Goal: Transaction & Acquisition: Purchase product/service

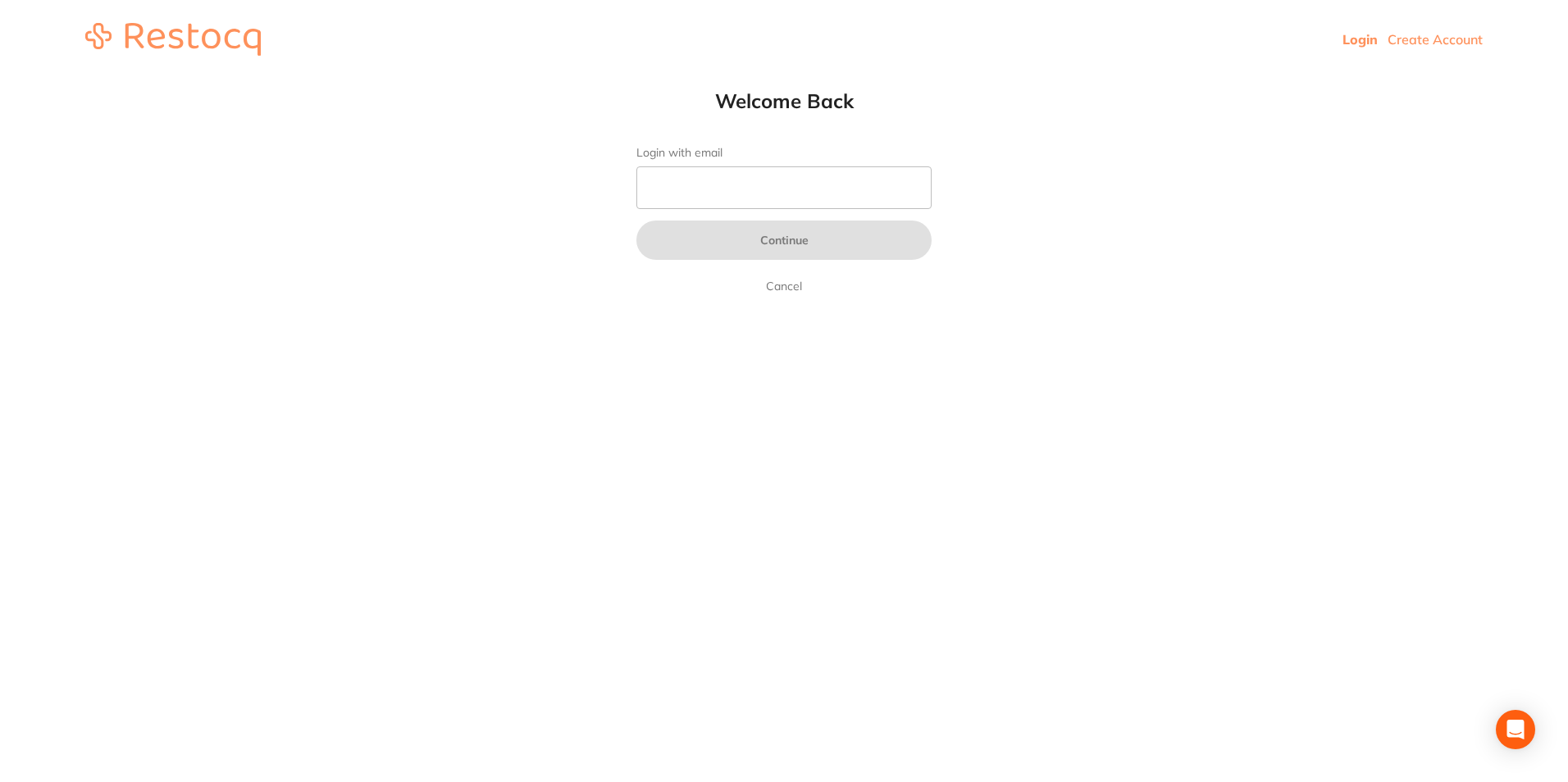
click at [1352, 41] on link "Login" at bounding box center [1360, 40] width 35 height 17
click at [1370, 44] on link "Login" at bounding box center [1360, 40] width 35 height 17
click at [647, 193] on input "Login with email" at bounding box center [784, 188] width 295 height 43
type input "[EMAIL_ADDRESS][DOMAIN_NAME]"
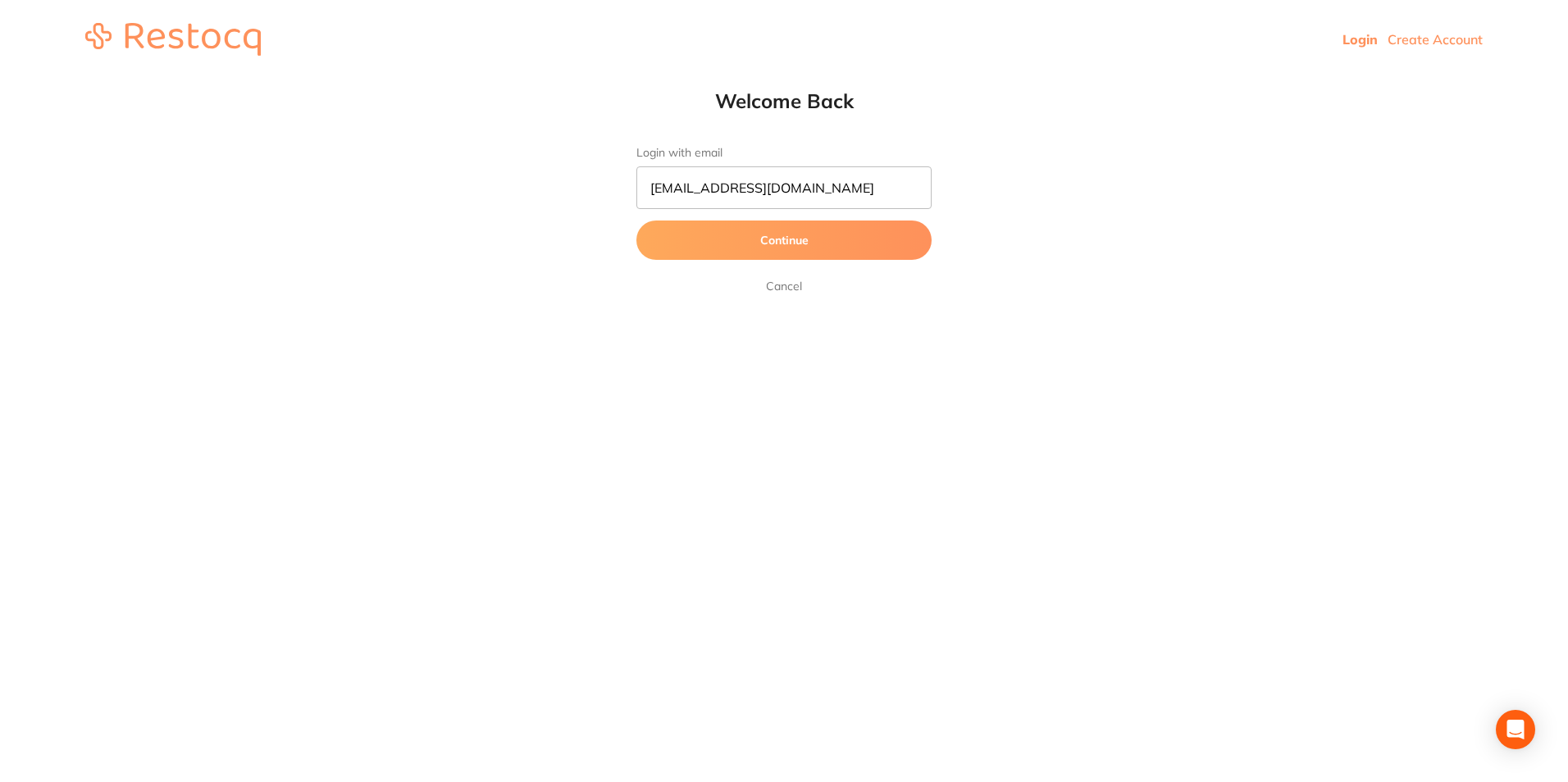
click at [656, 243] on button "Continue" at bounding box center [784, 240] width 295 height 39
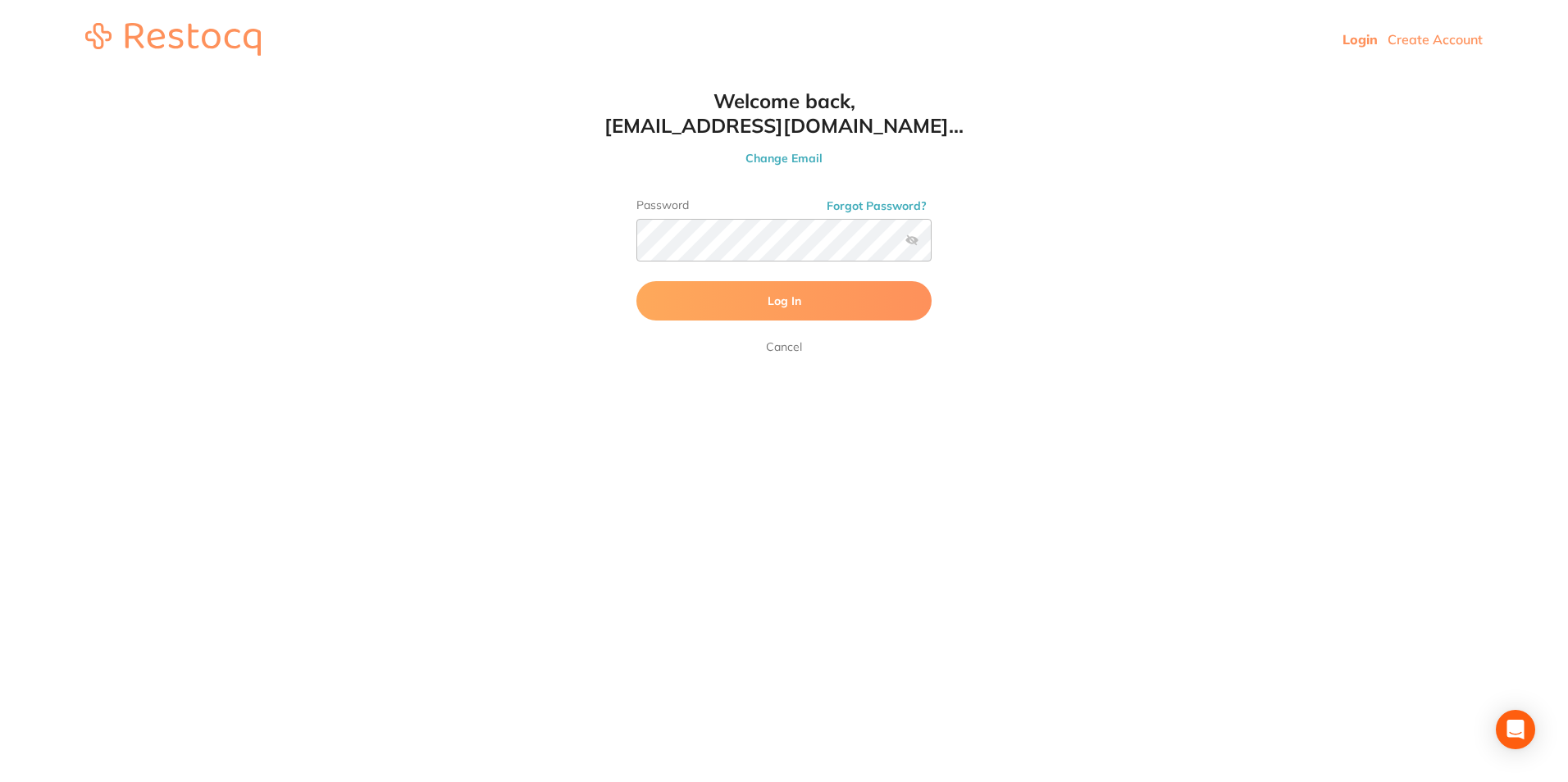
click at [753, 306] on button "Log In" at bounding box center [784, 301] width 295 height 39
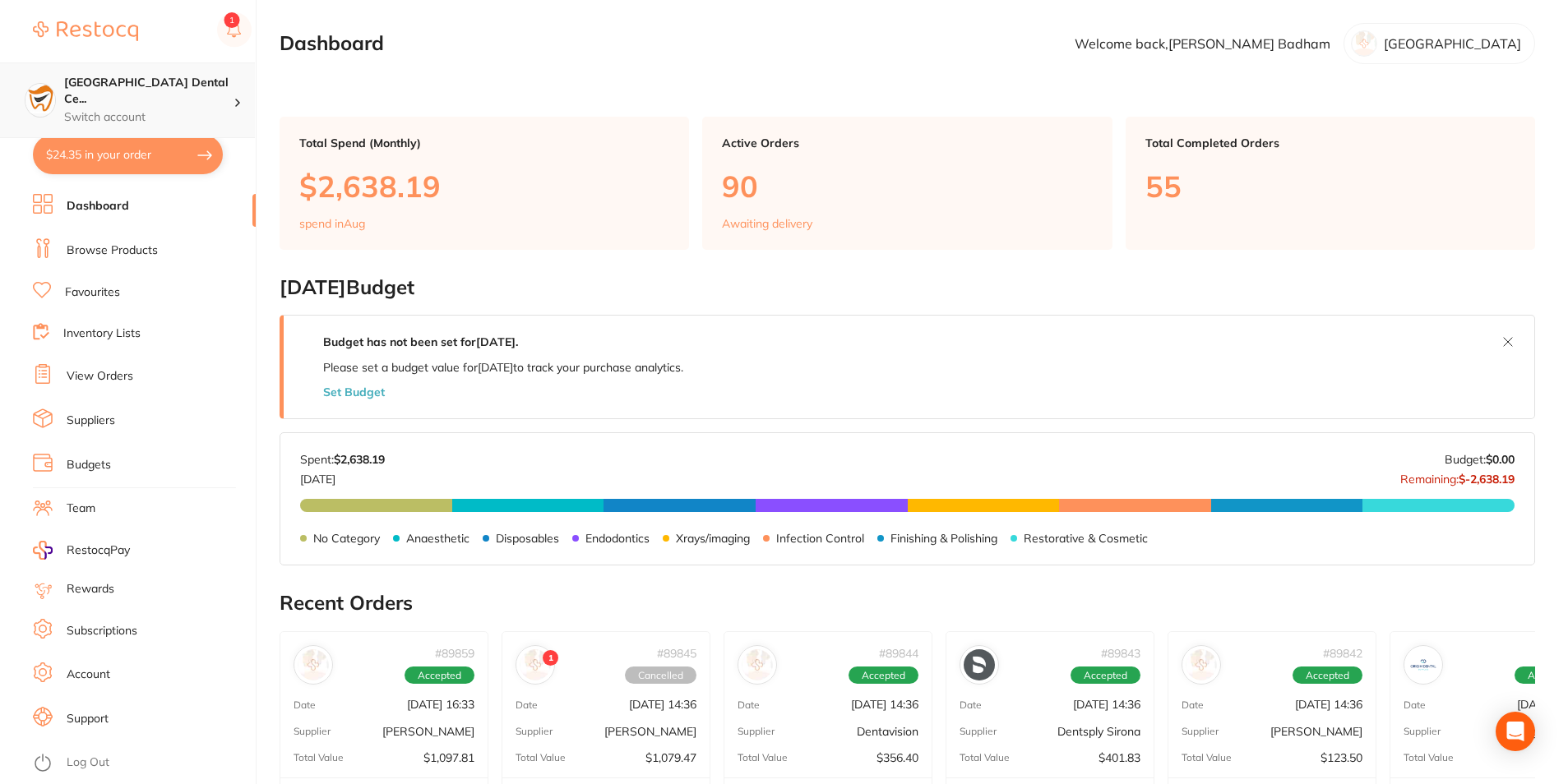
click at [224, 109] on p "Switch account" at bounding box center [149, 117] width 170 height 17
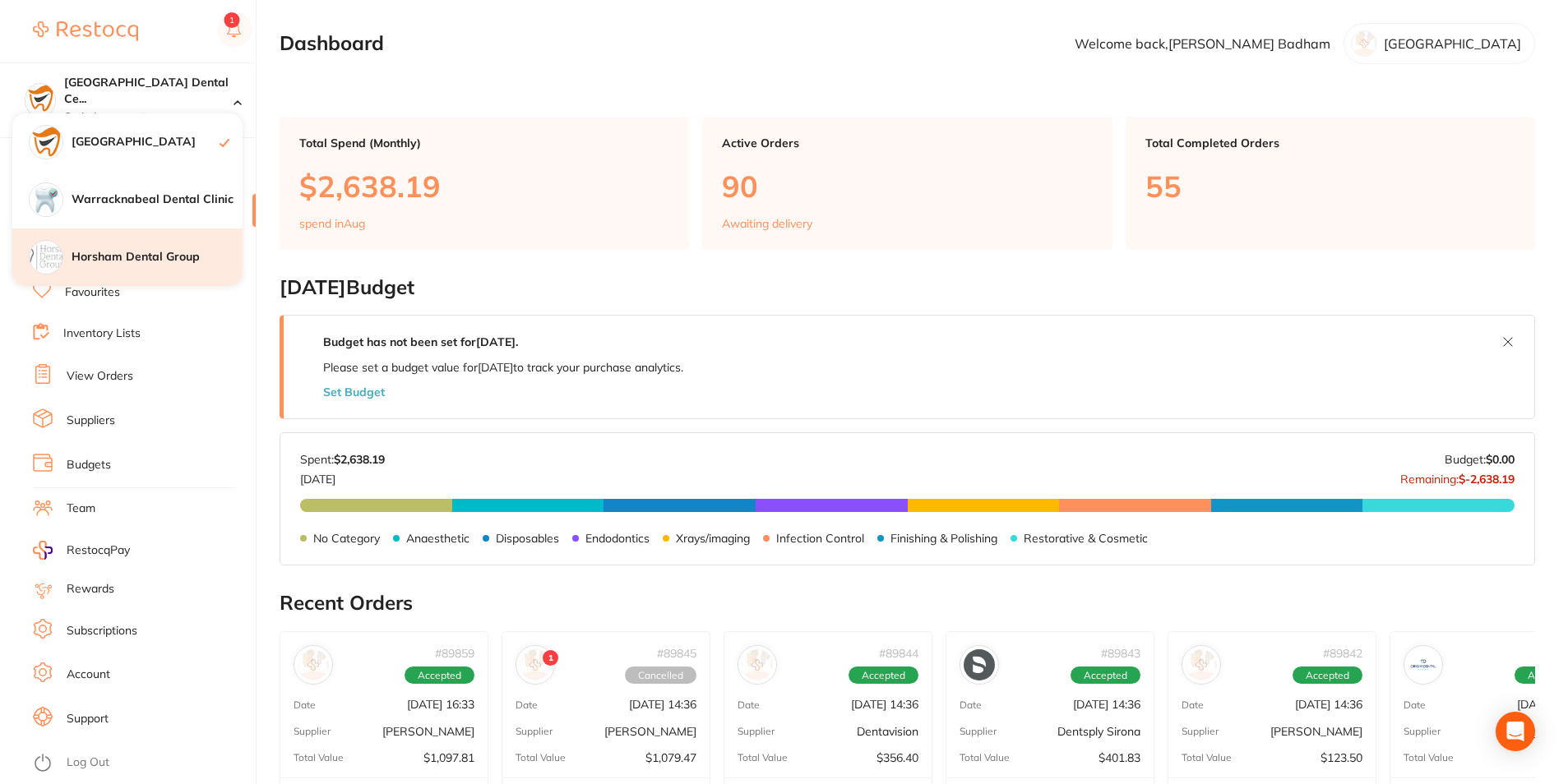
click at [173, 240] on div "Horsham Dental Group" at bounding box center [127, 257] width 230 height 58
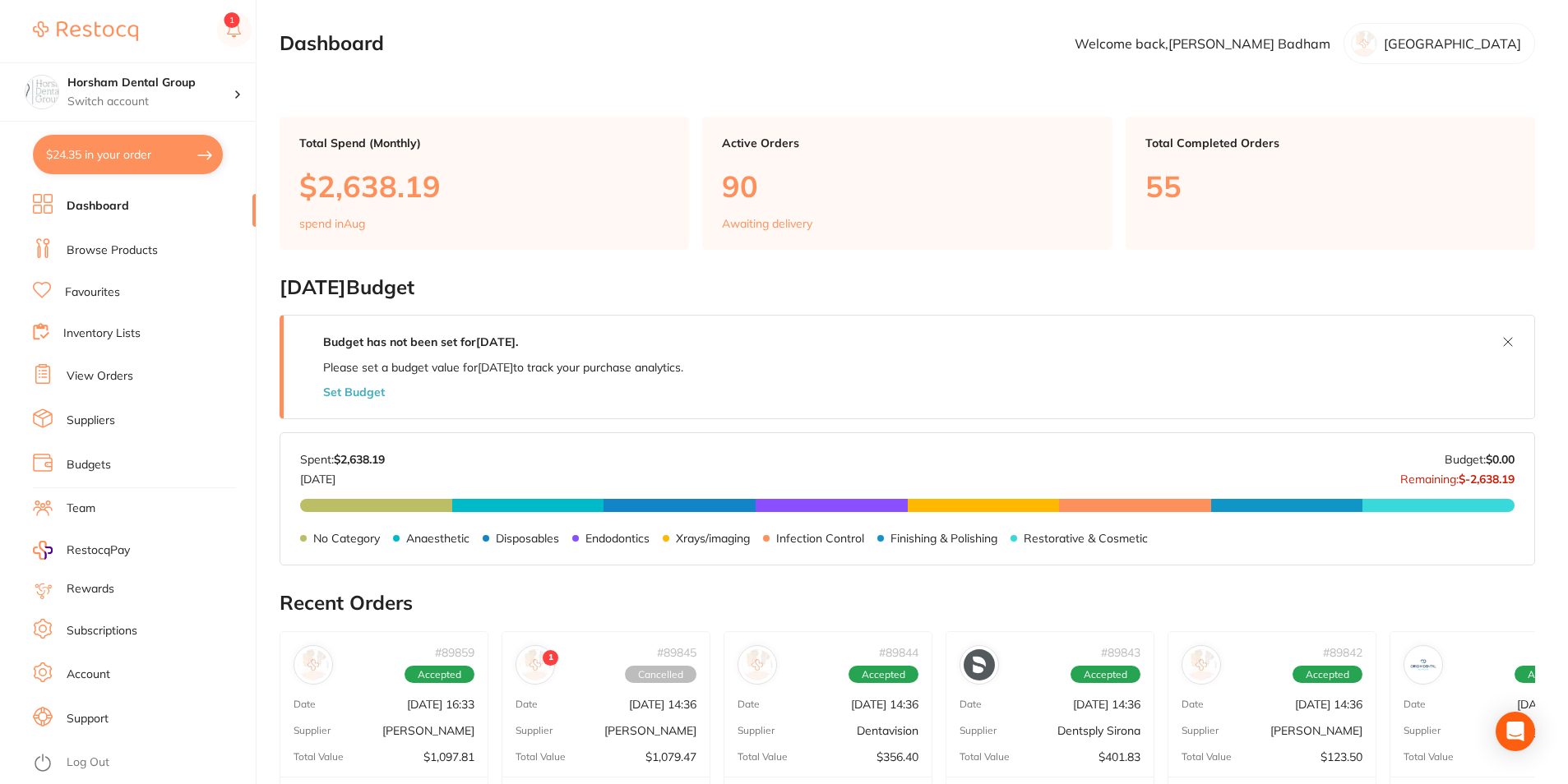
checkbox input "true"
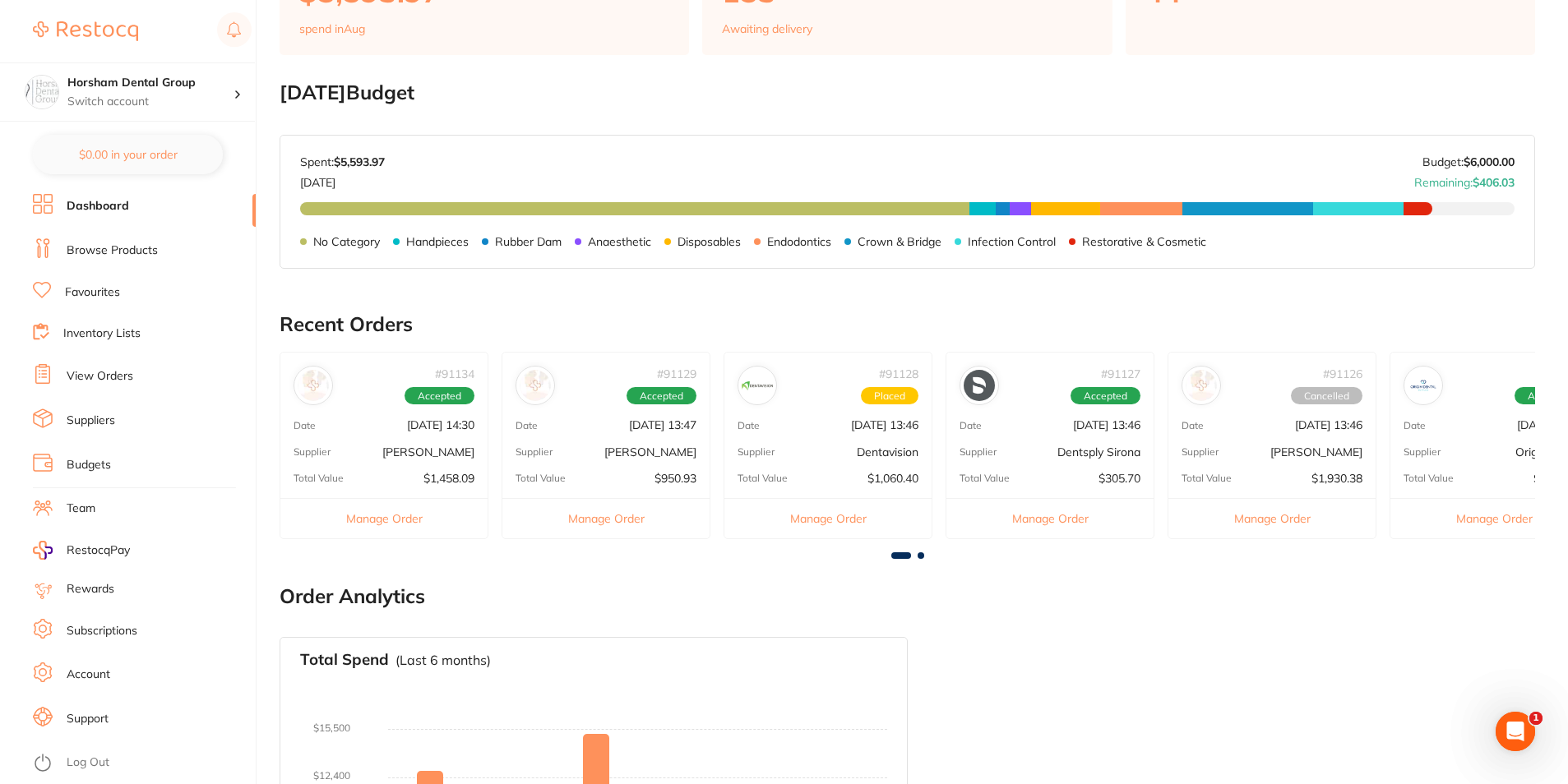
click at [338, 438] on div "# 91134 Accepted Date Aug 22 2025, 14:30 Supplier Henry Schein Halas Total Valu…" at bounding box center [384, 445] width 209 height 186
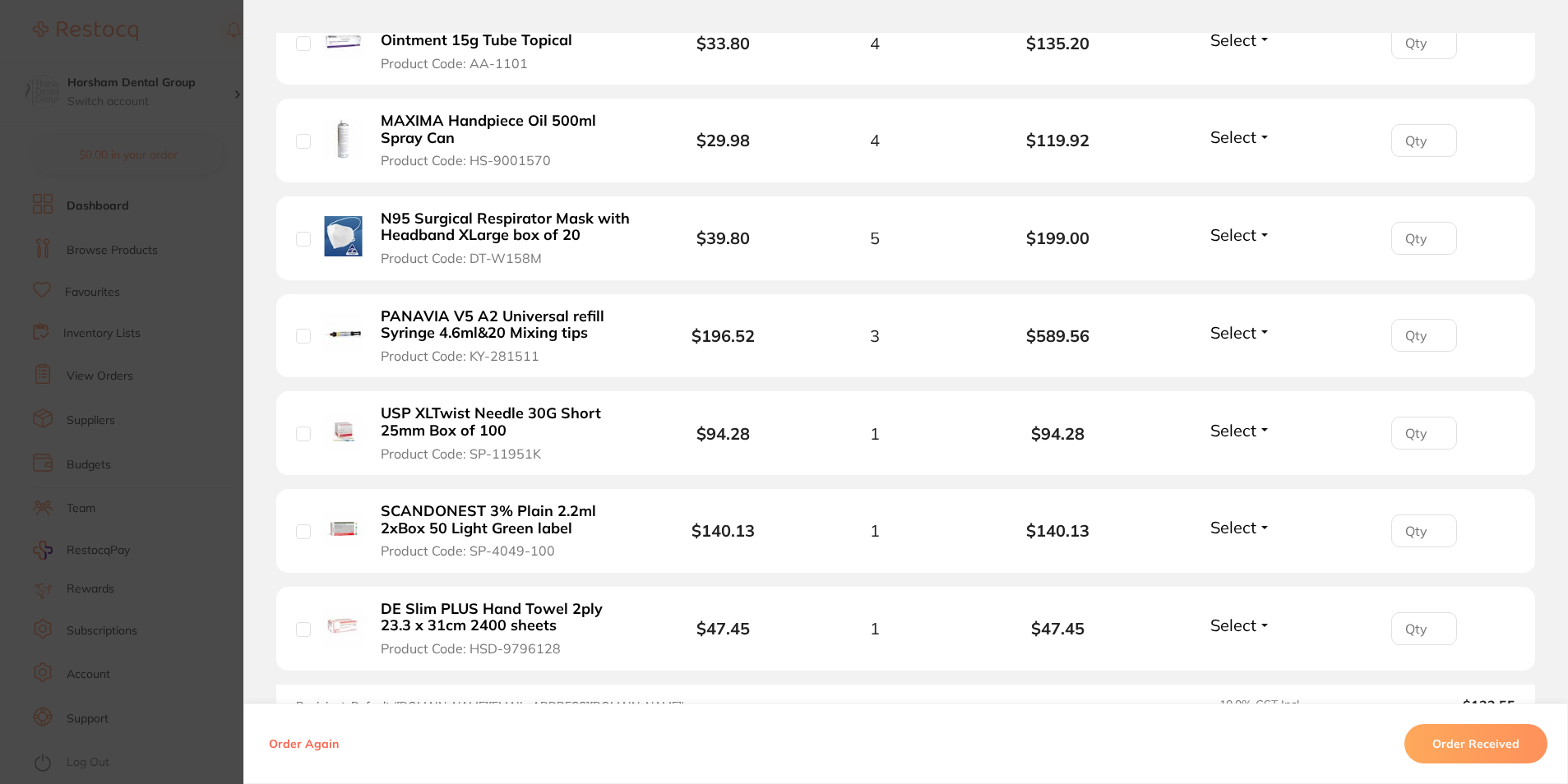
scroll to position [553, 0]
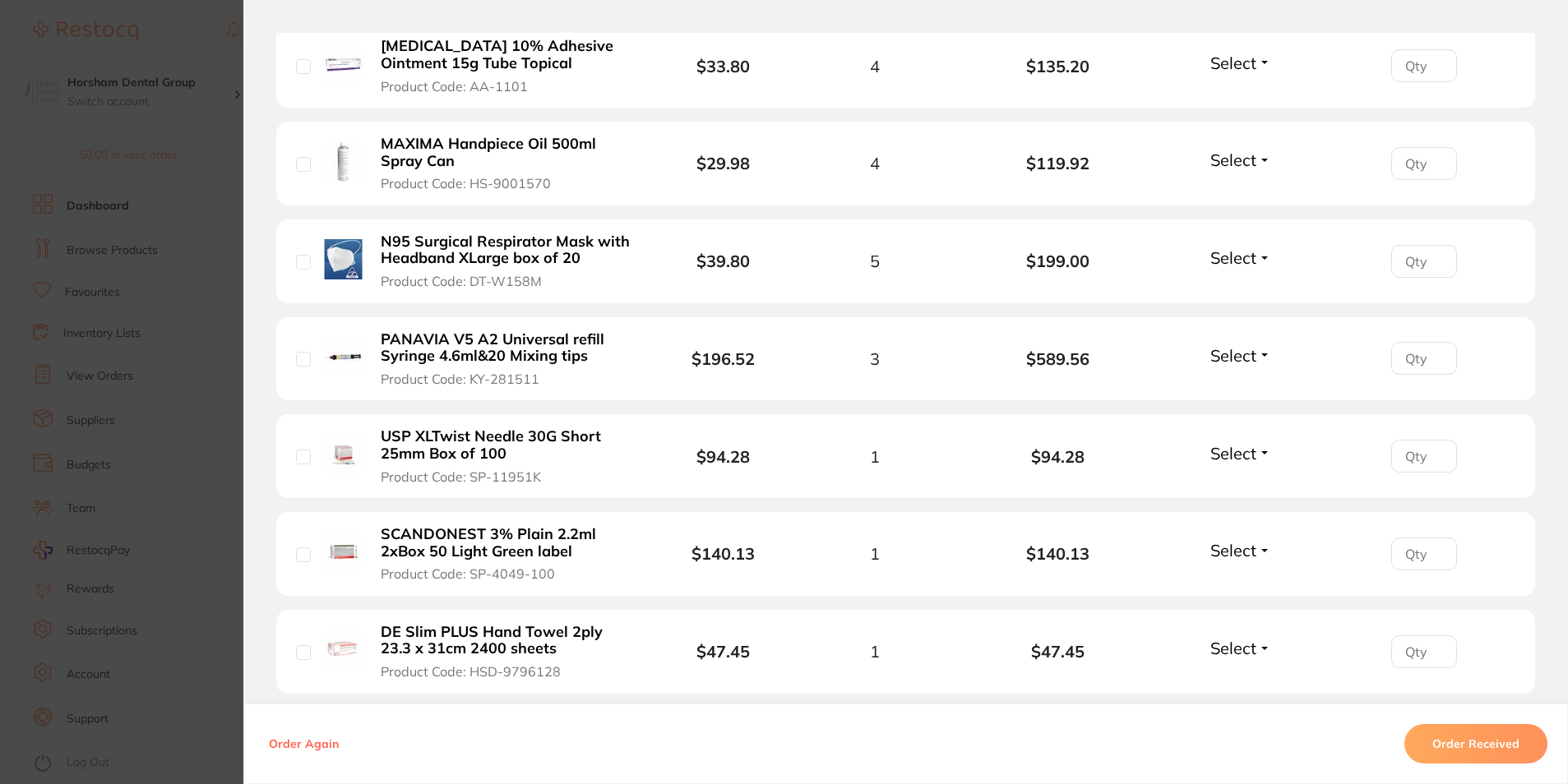
click at [102, 284] on section "Order ID: Restocq- 91134 Order Information Accepted Order Order Date Aug 22 202…" at bounding box center [784, 392] width 1568 height 784
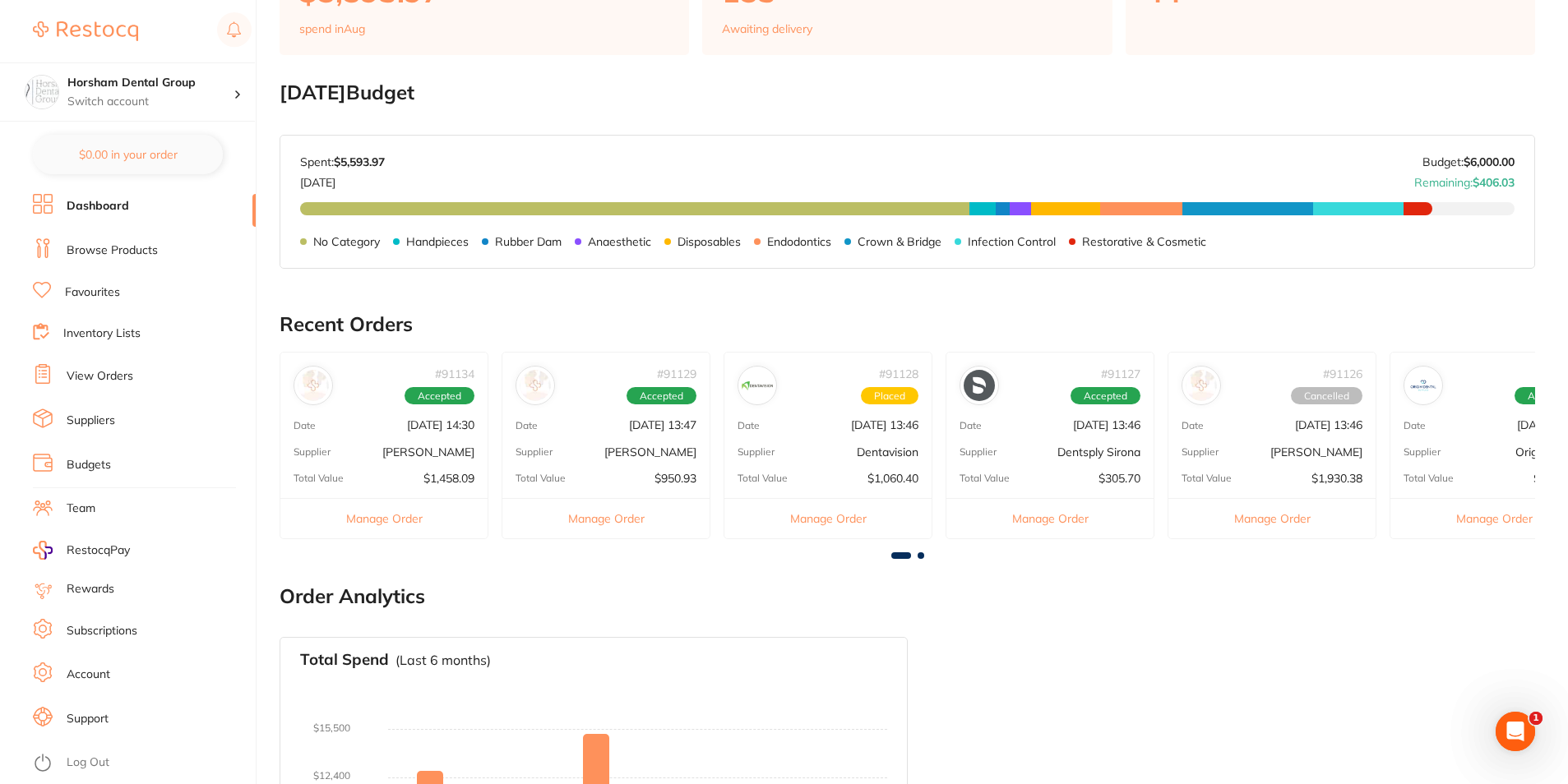
click at [82, 309] on ul "Dashboard Browse Products Favourites Inventory Lists View Orders Suppliers Budg…" at bounding box center [143, 489] width 223 height 590
click at [91, 281] on ul "Dashboard Browse Products Favourites Inventory Lists View Orders Suppliers Budg…" at bounding box center [143, 489] width 223 height 590
click at [88, 287] on link "Favourites" at bounding box center [92, 292] width 55 height 17
click at [98, 289] on link "Favourites" at bounding box center [92, 292] width 55 height 17
click at [91, 291] on link "Favourites" at bounding box center [92, 292] width 55 height 17
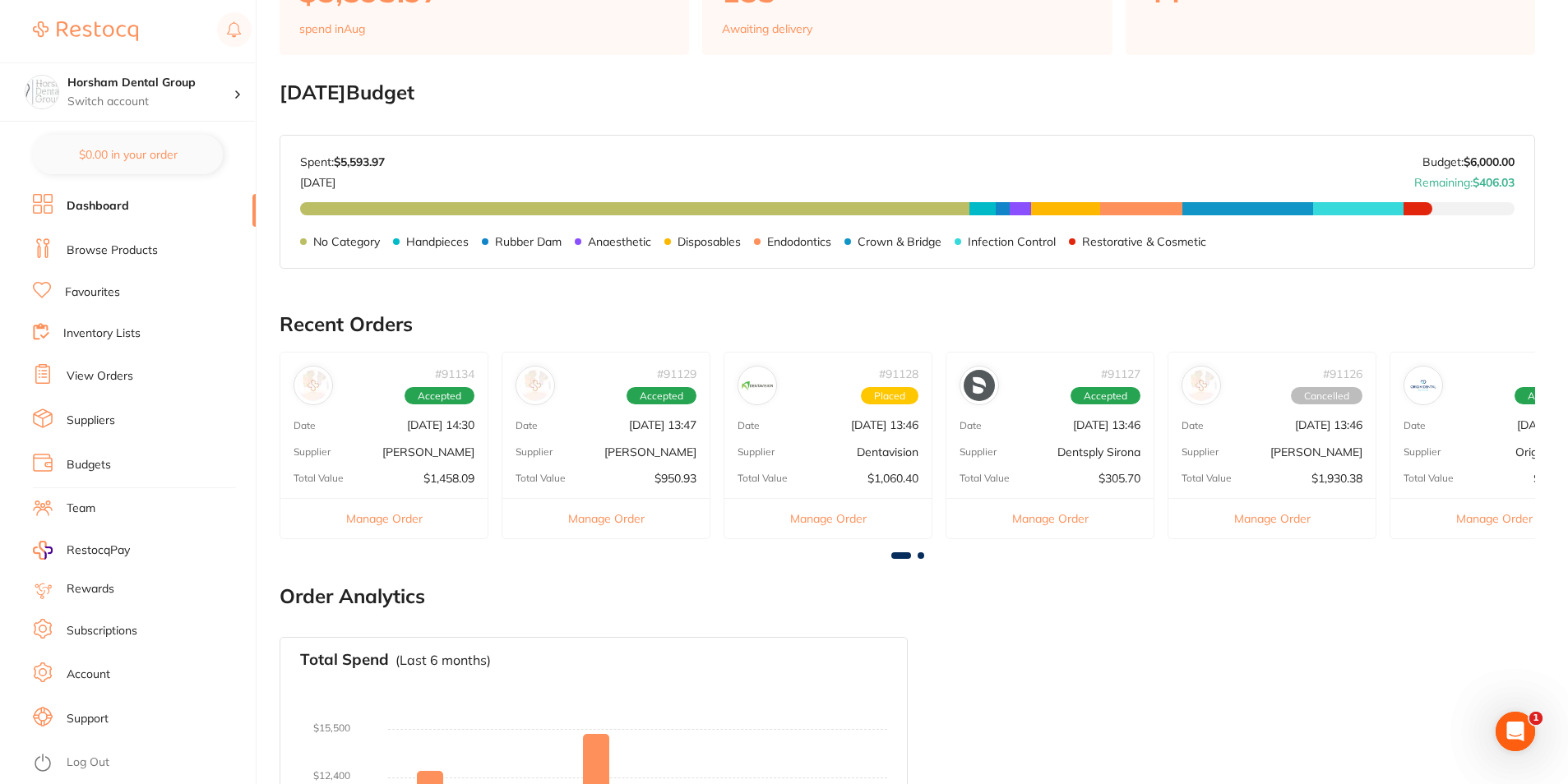
scroll to position [0, 0]
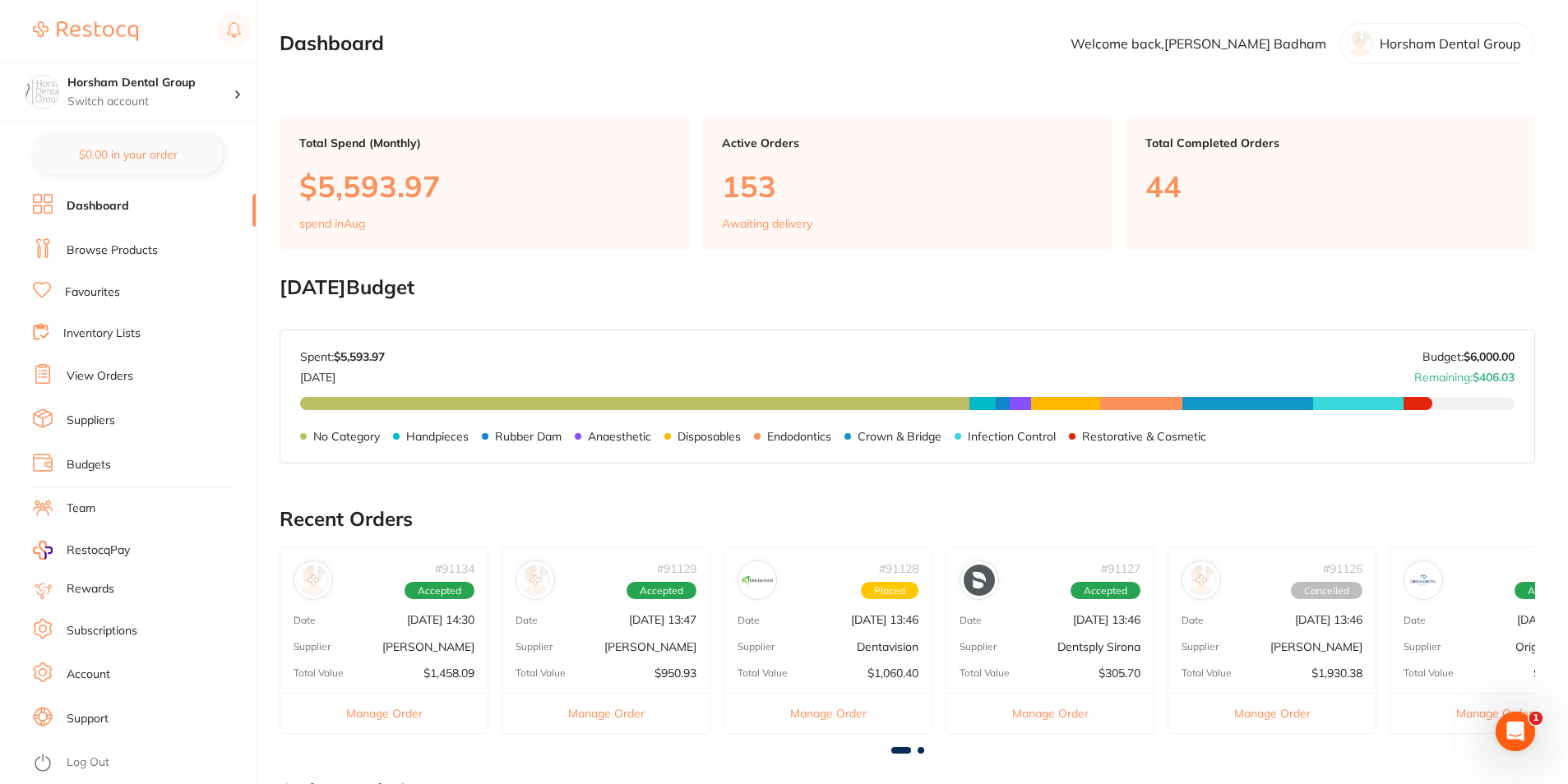
click at [98, 365] on li "View Orders" at bounding box center [143, 376] width 223 height 24
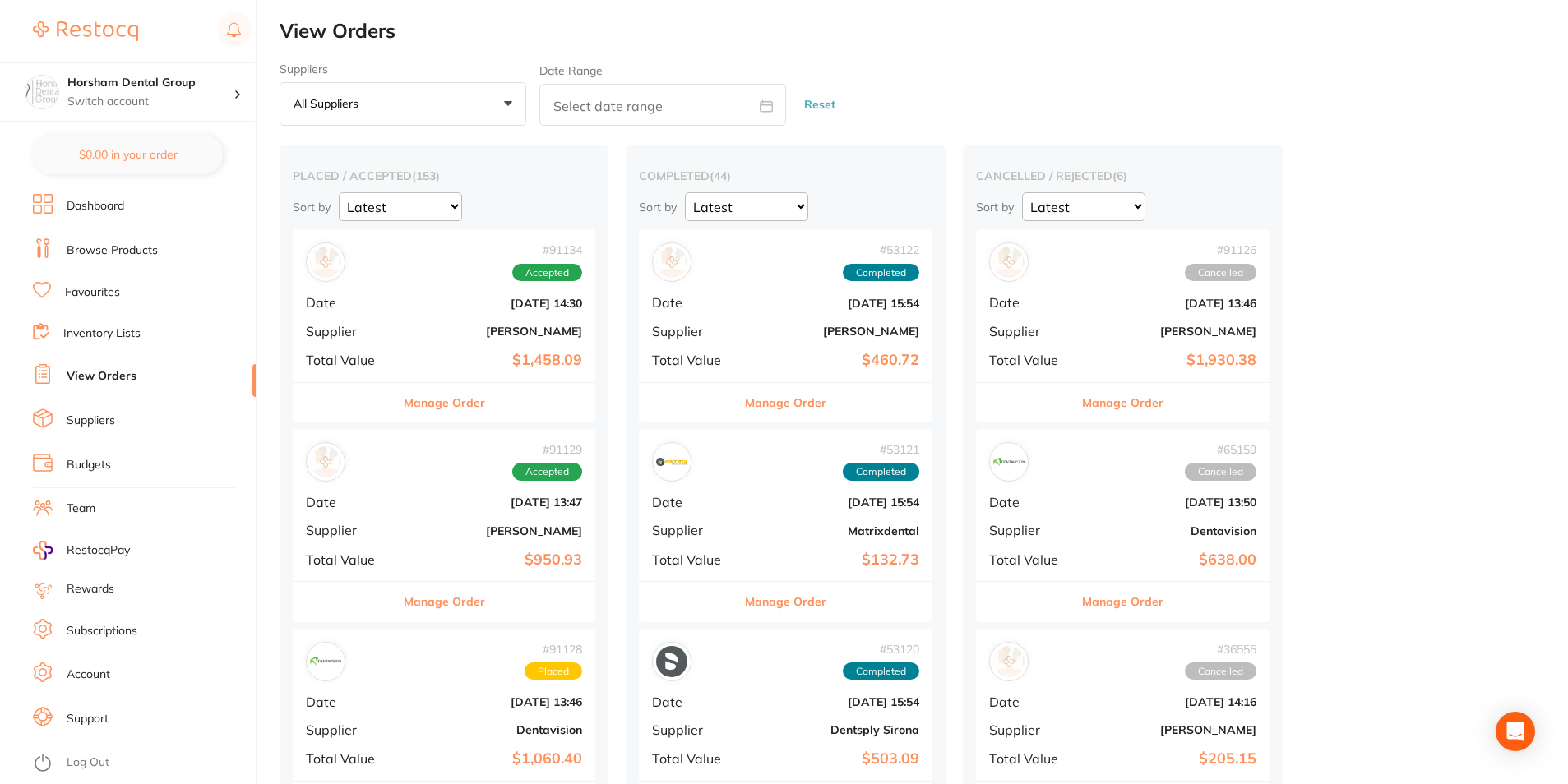
click at [112, 331] on link "Inventory Lists" at bounding box center [102, 334] width 77 height 17
click at [108, 288] on link "Favourites" at bounding box center [92, 292] width 55 height 17
click at [102, 288] on link "Favourites" at bounding box center [92, 292] width 55 height 17
click at [82, 304] on ul "Dashboard Browse Products Favourites Inventory Lists View Orders Suppliers Budg…" at bounding box center [143, 489] width 223 height 590
drag, startPoint x: 82, startPoint y: 304, endPoint x: 79, endPoint y: 284, distance: 20.2
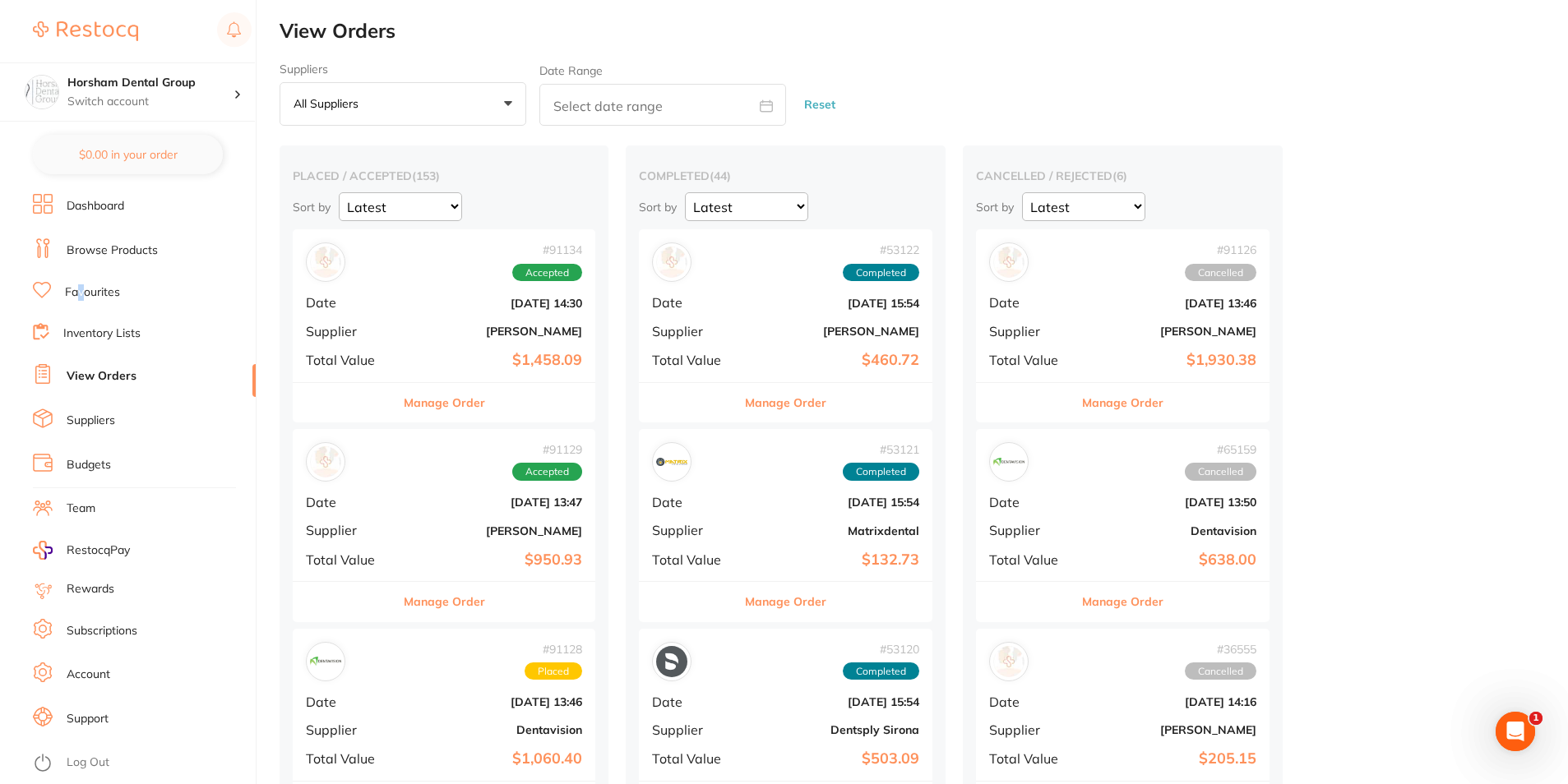
click at [79, 284] on link "Favourites" at bounding box center [92, 292] width 55 height 17
click at [75, 287] on link "Favourites" at bounding box center [92, 292] width 55 height 17
drag, startPoint x: 75, startPoint y: 287, endPoint x: 56, endPoint y: 291, distance: 19.4
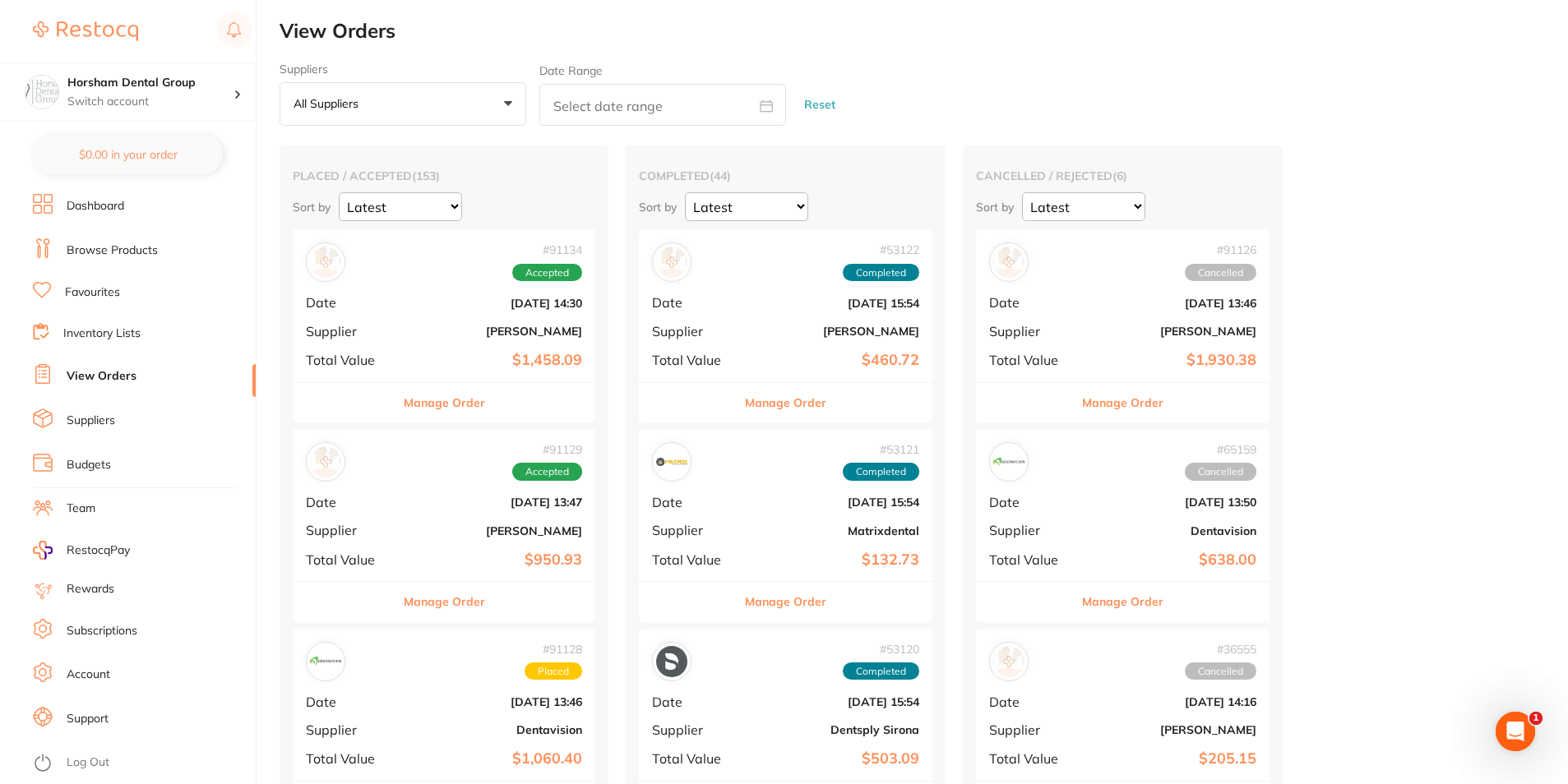
click at [57, 291] on li "Favourites" at bounding box center [143, 292] width 223 height 21
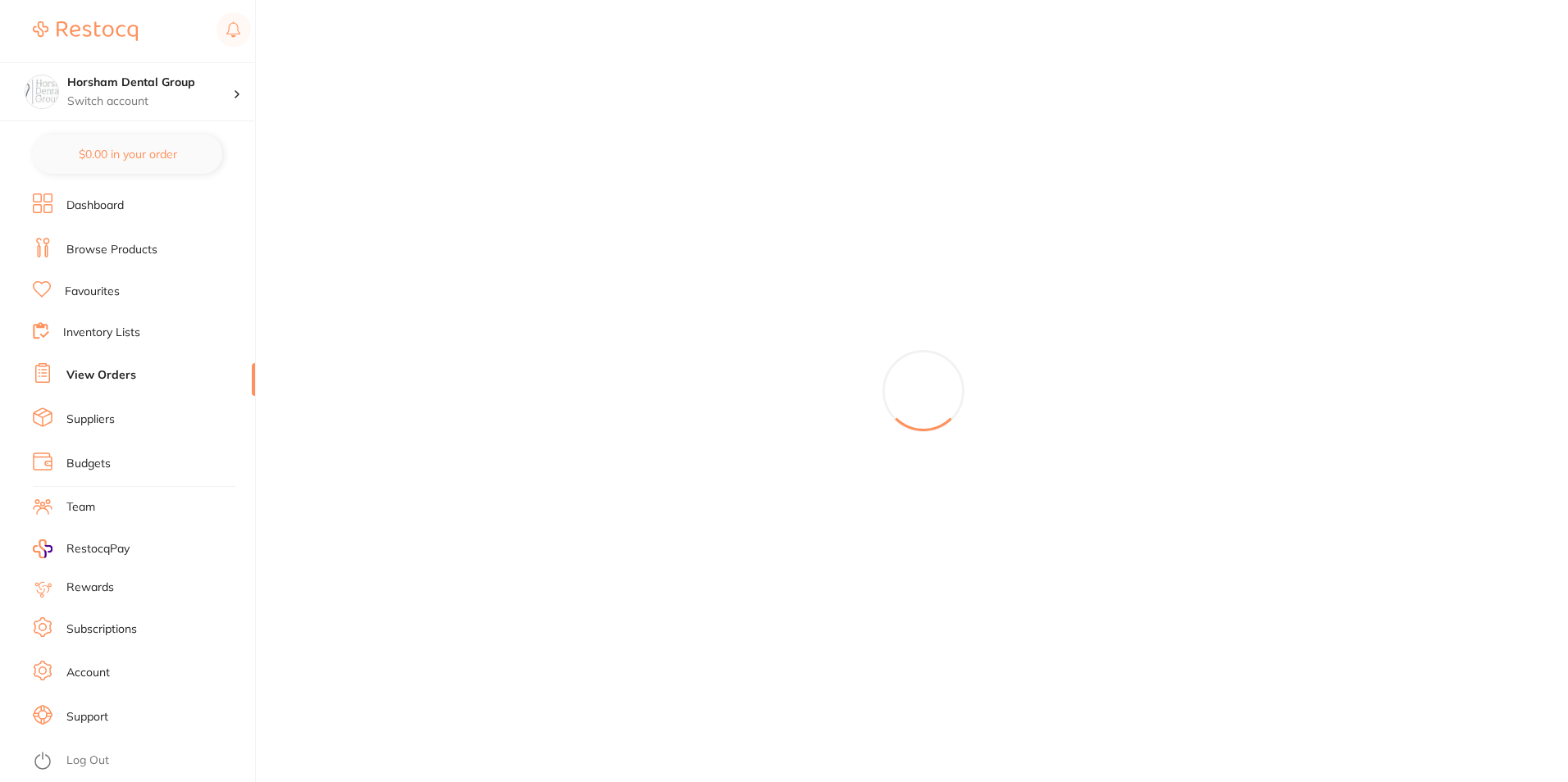
click at [98, 294] on link "Favourites" at bounding box center [92, 292] width 55 height 17
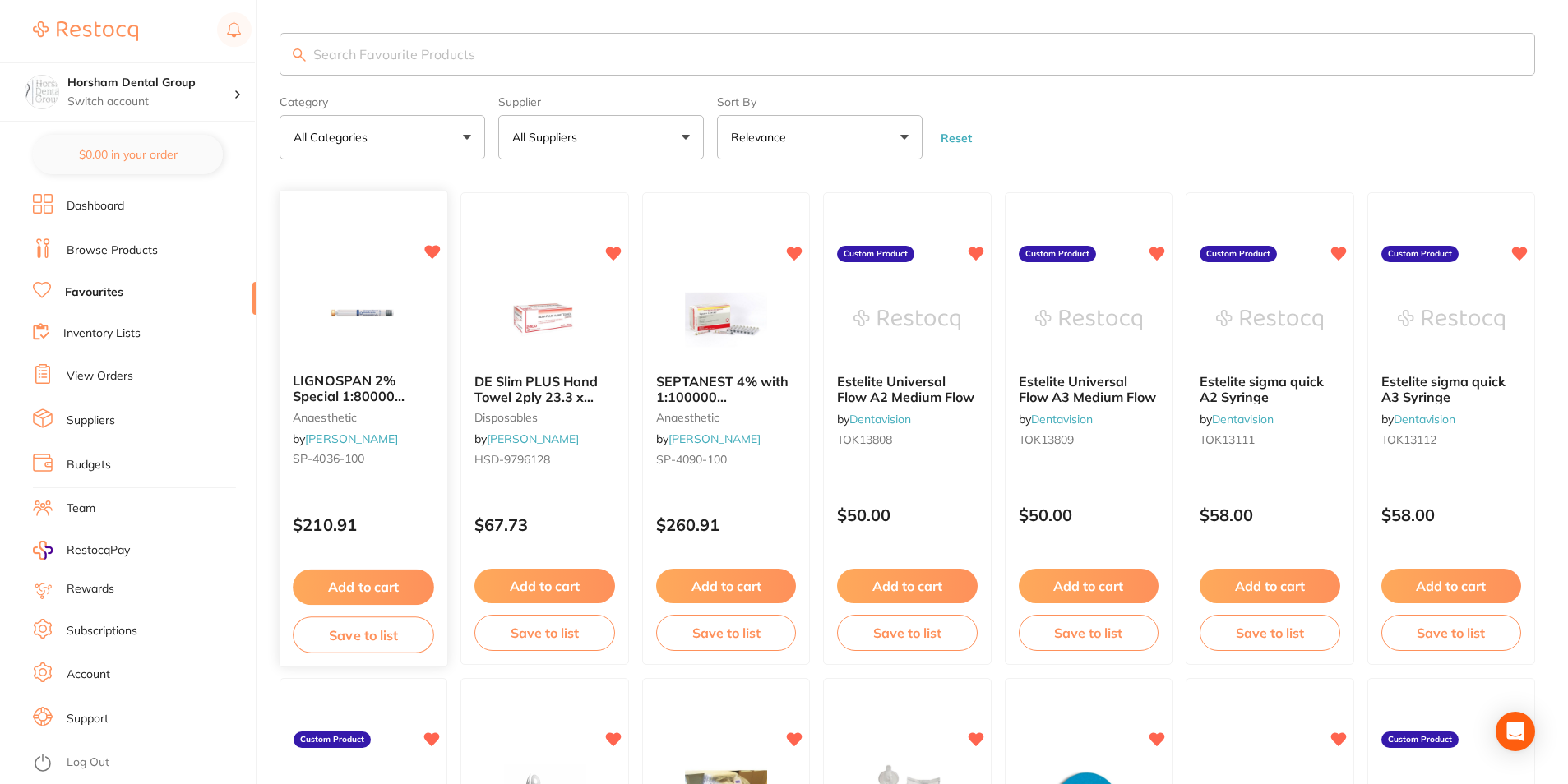
click at [380, 391] on span "LIGNOSPAN 2% Special 1:80000 [MEDICAL_DATA] 2.2ml 2xBox 50" at bounding box center [349, 404] width 114 height 62
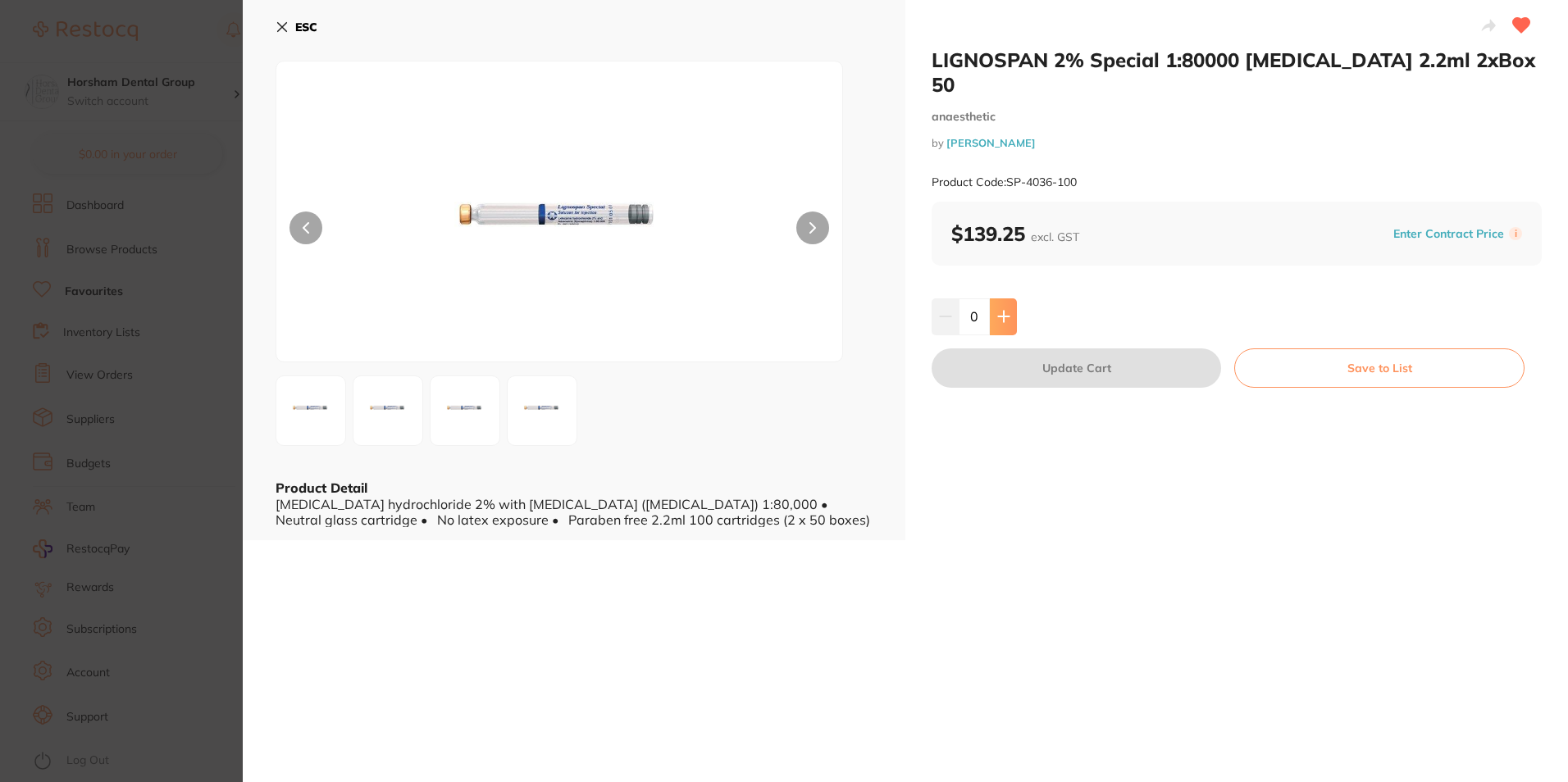
click at [1000, 305] on button at bounding box center [1002, 316] width 27 height 36
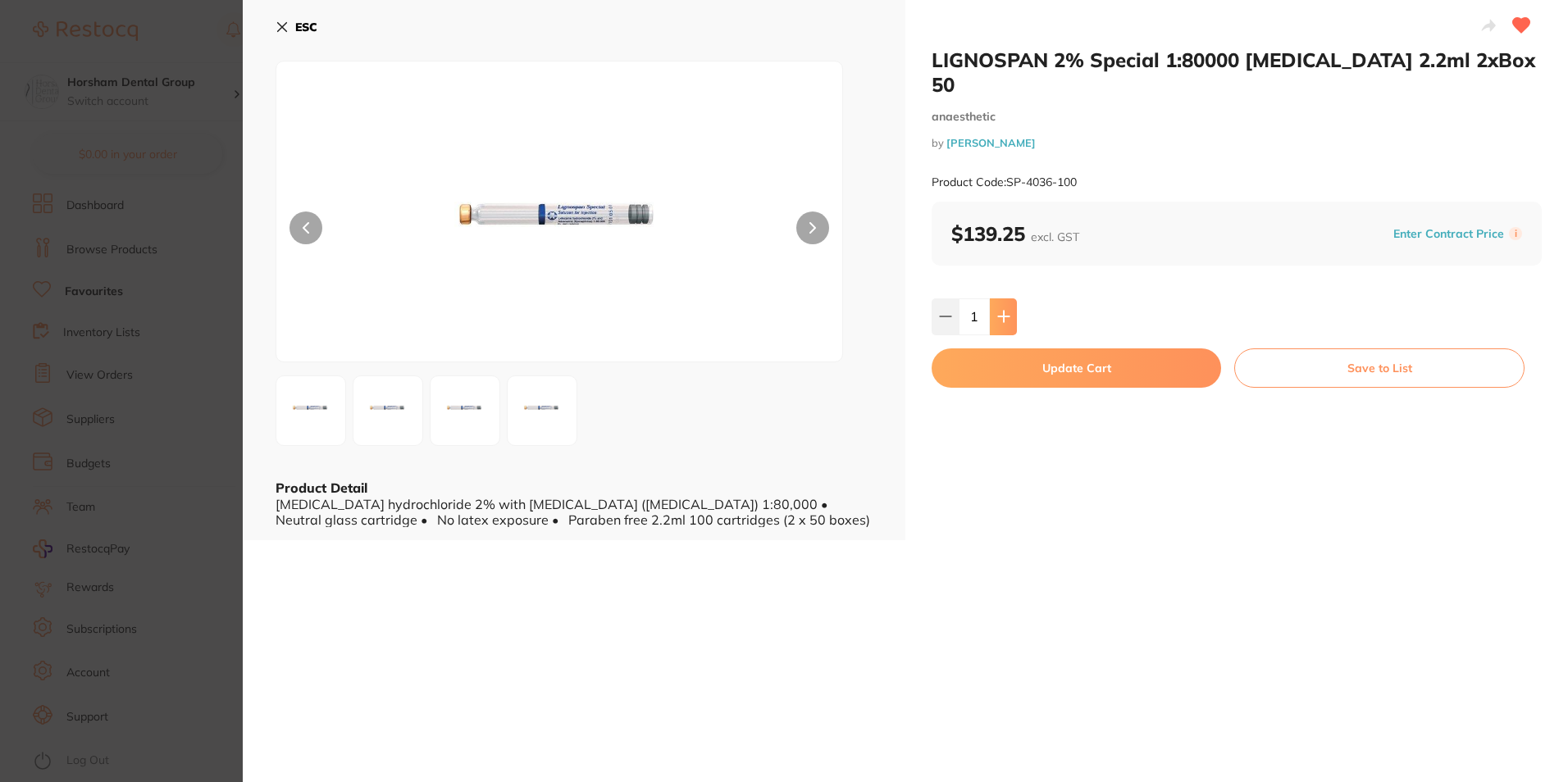
click at [1000, 305] on button at bounding box center [1002, 316] width 27 height 36
type input "2"
click at [992, 348] on button "Update Cart" at bounding box center [1077, 368] width 290 height 39
checkbox input "false"
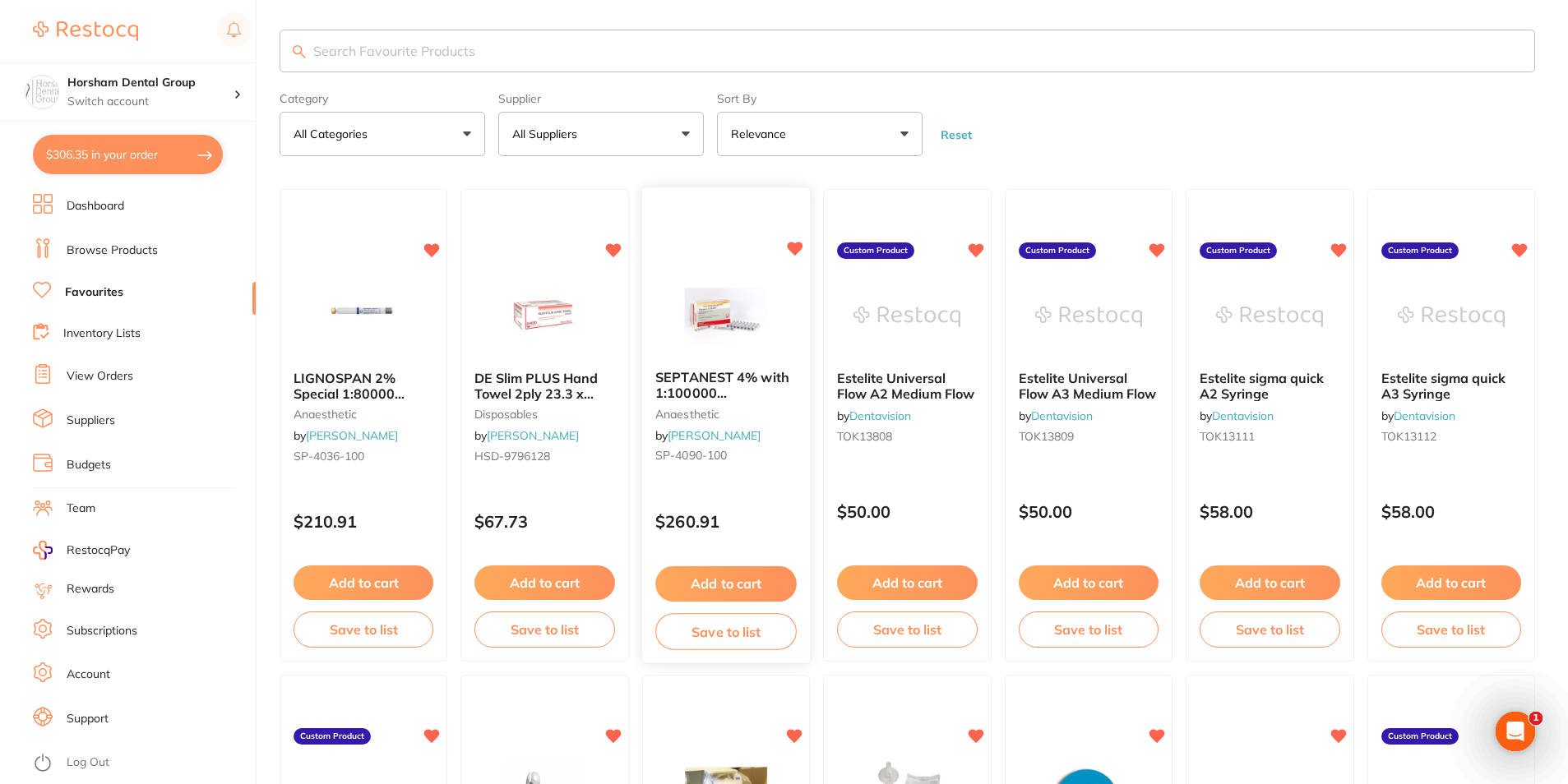
click at [757, 400] on span "SEPTANEST 4% with 1:100000 [MEDICAL_DATA] 2.2ml 2xBox 50 GOLD" at bounding box center [725, 400] width 140 height 62
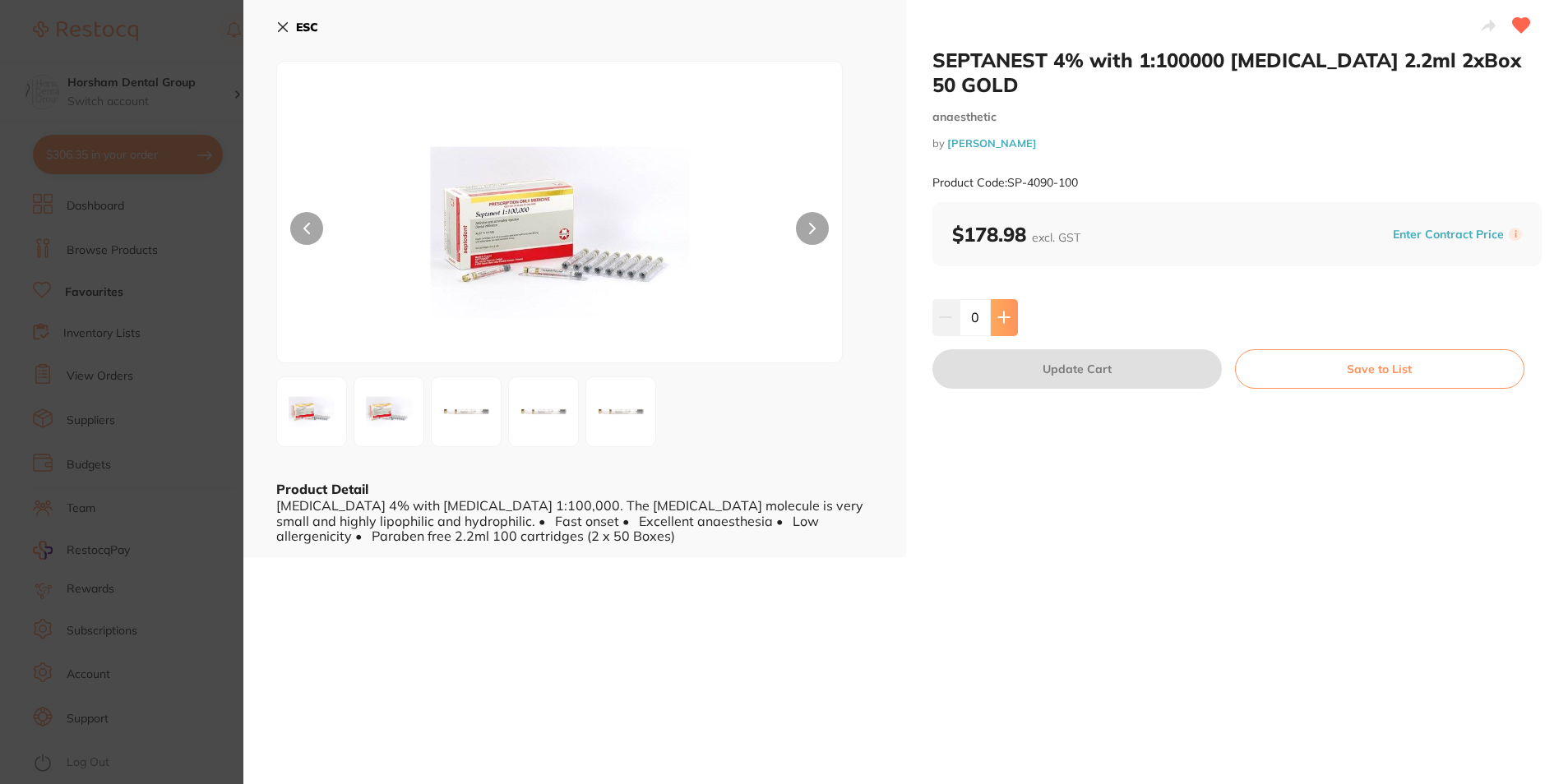
click at [1012, 299] on button at bounding box center [1004, 317] width 27 height 36
click at [1008, 311] on icon at bounding box center [1006, 318] width 13 height 13
type input "2"
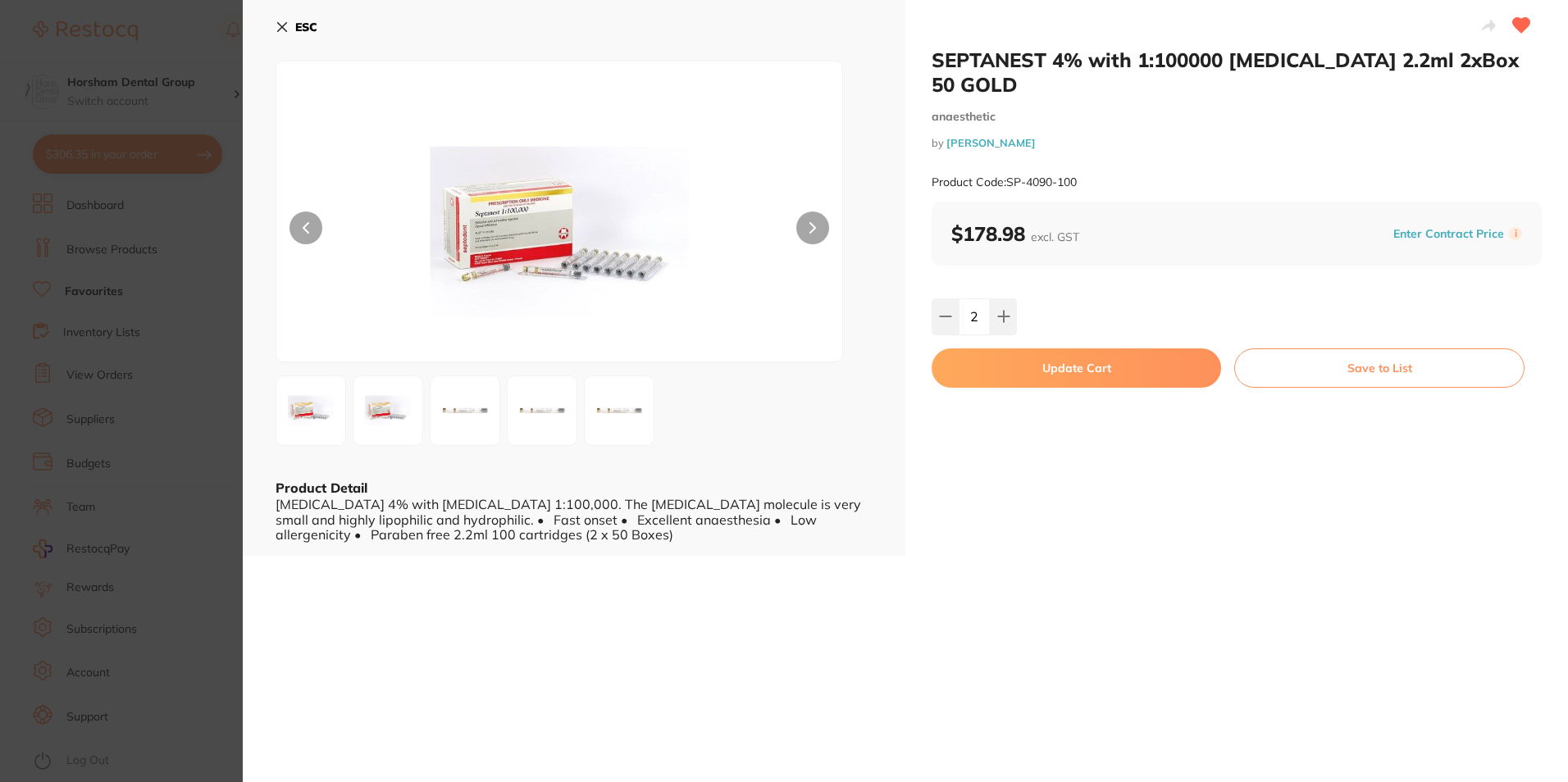
click at [979, 348] on button "Update Cart" at bounding box center [1077, 368] width 290 height 39
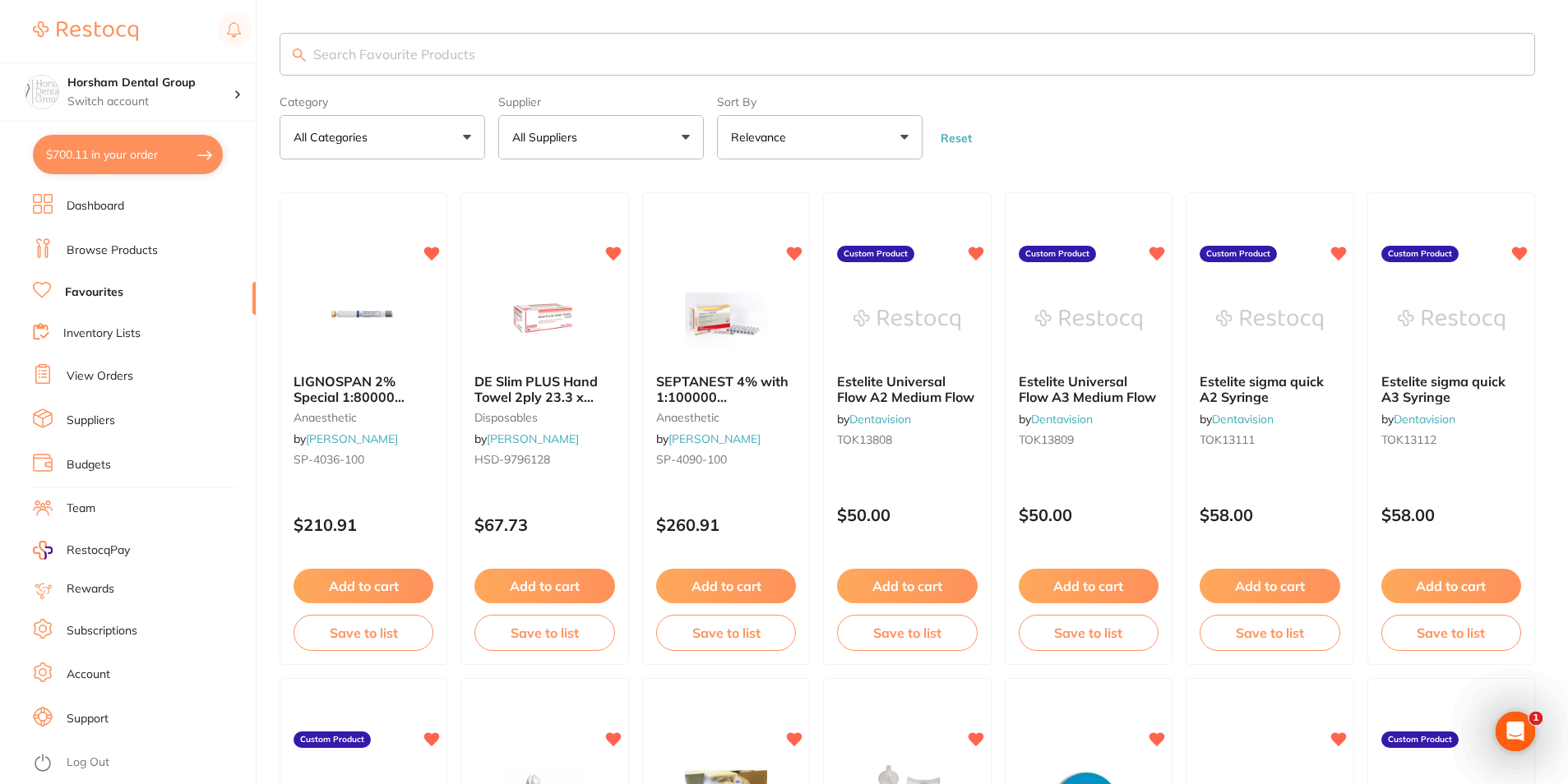
click at [108, 257] on link "Browse Products" at bounding box center [112, 250] width 91 height 17
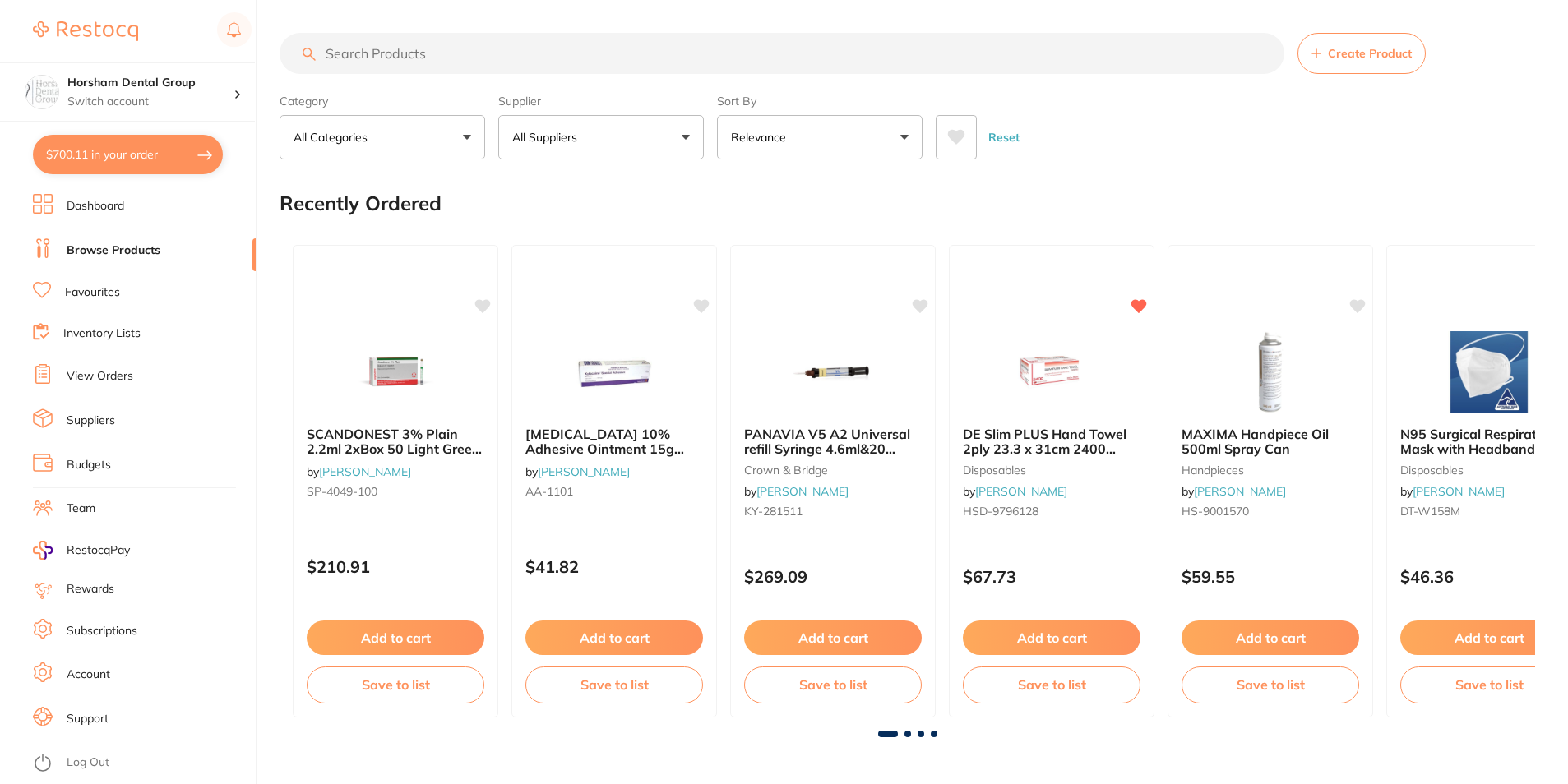
click at [457, 82] on section "Create Product Category All Categories All Categories 3D Printing anaesthetic a…" at bounding box center [907, 96] width 1256 height 127
click at [477, 61] on input "search" at bounding box center [782, 53] width 1005 height 41
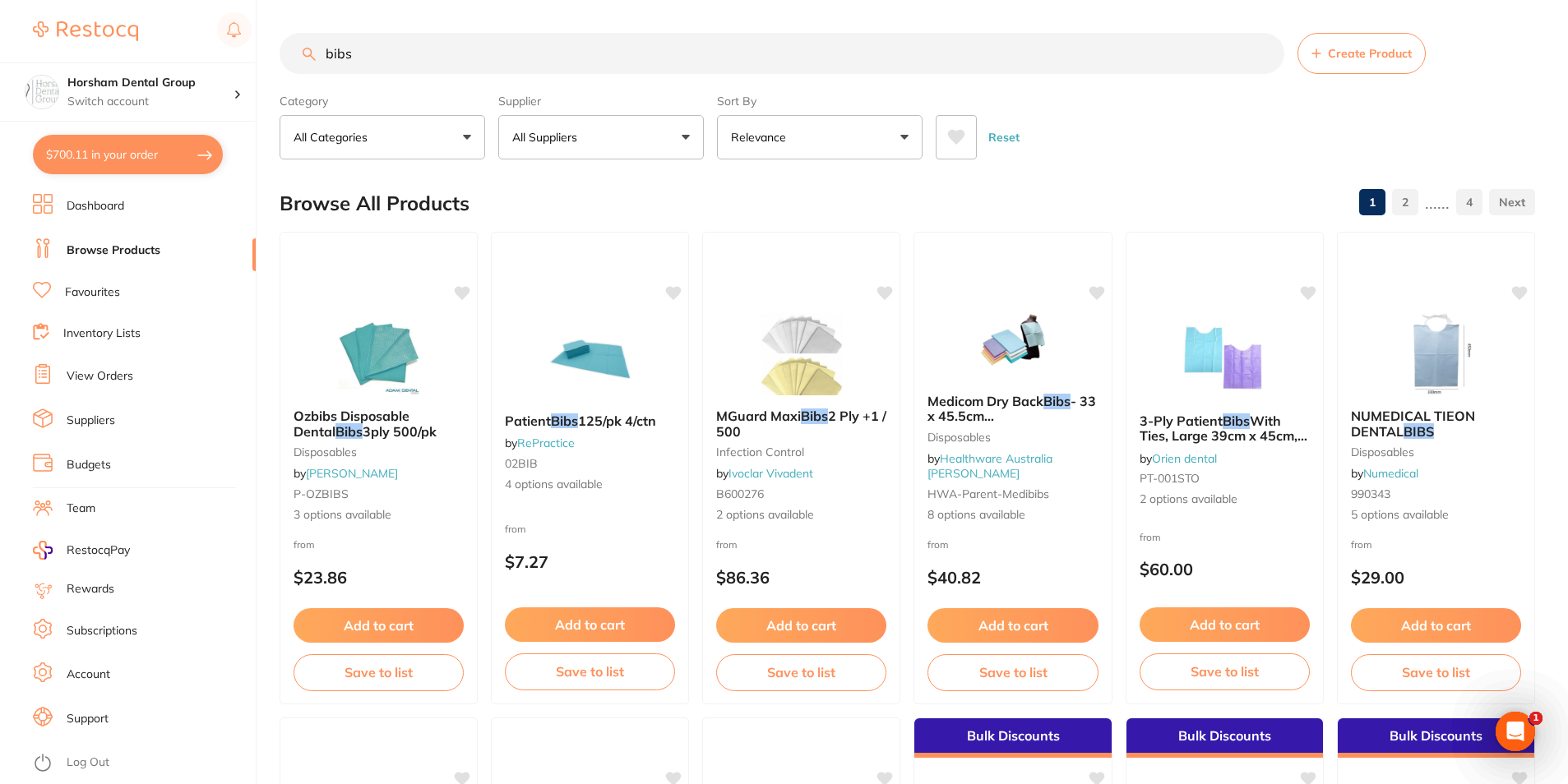
type input "bibs"
click at [526, 123] on button "All Suppliers" at bounding box center [601, 138] width 206 height 45
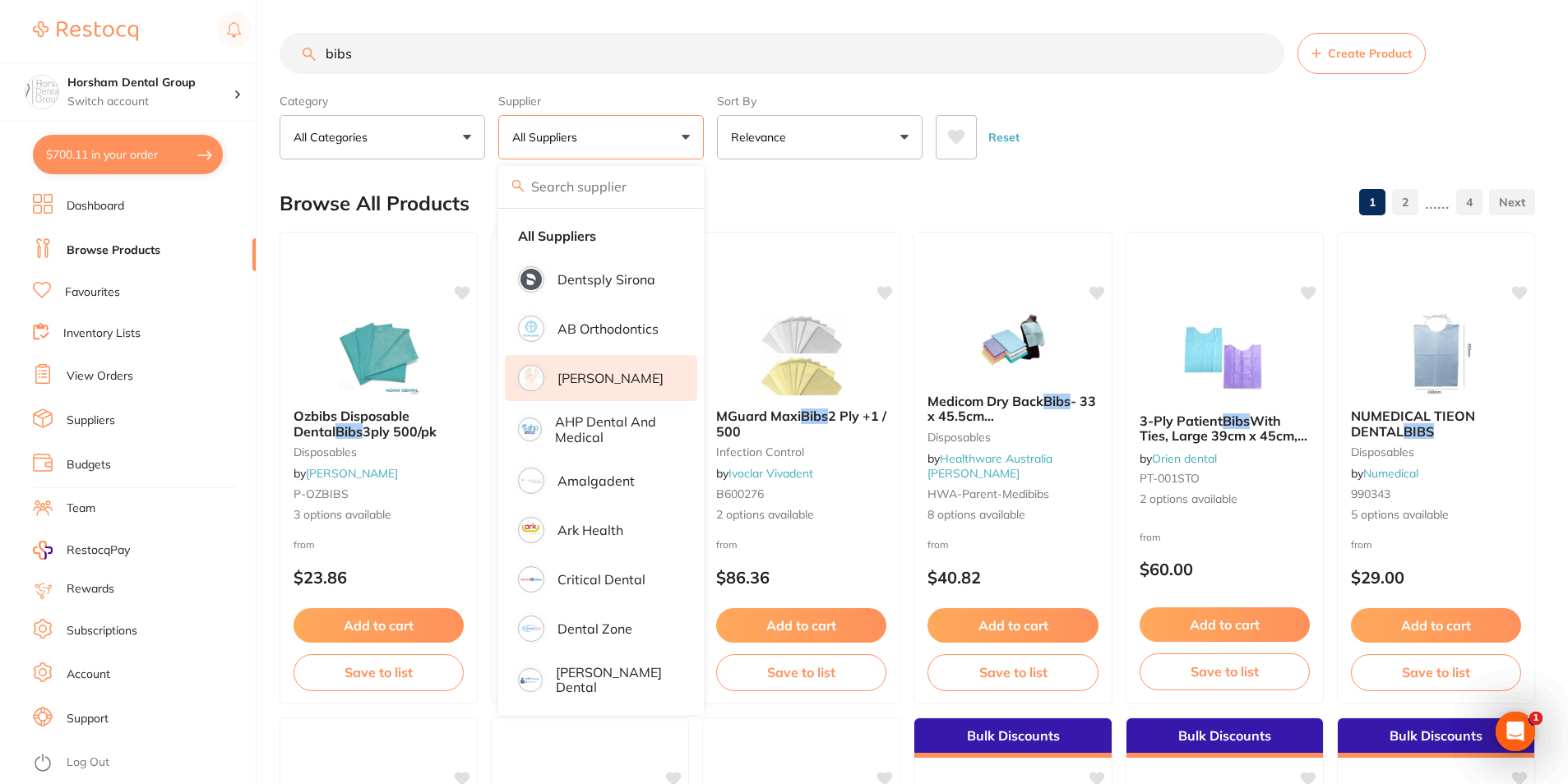
click at [627, 388] on li "[PERSON_NAME]" at bounding box center [601, 377] width 193 height 46
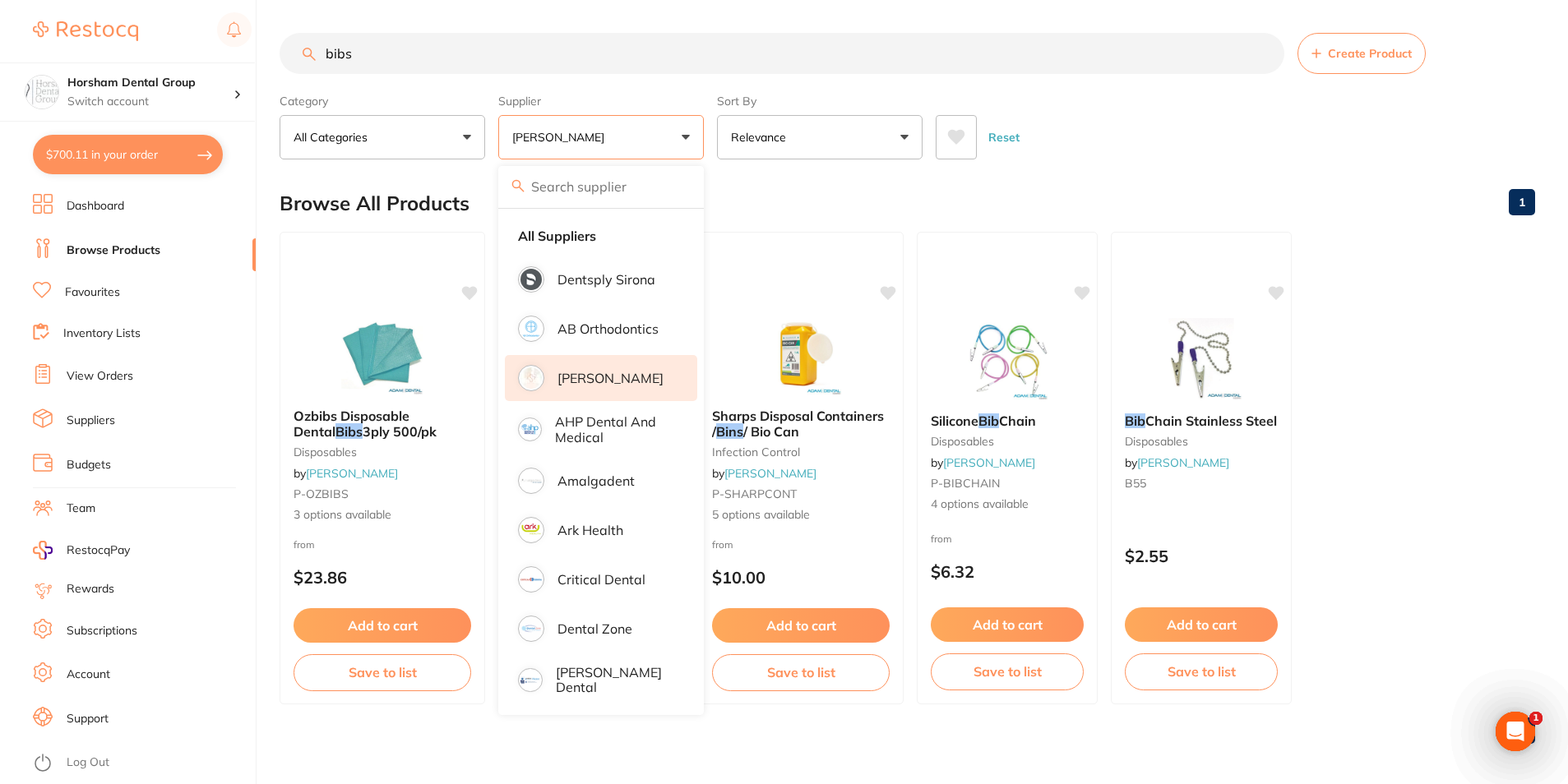
click at [1212, 131] on div "Reset" at bounding box center [1228, 130] width 586 height 58
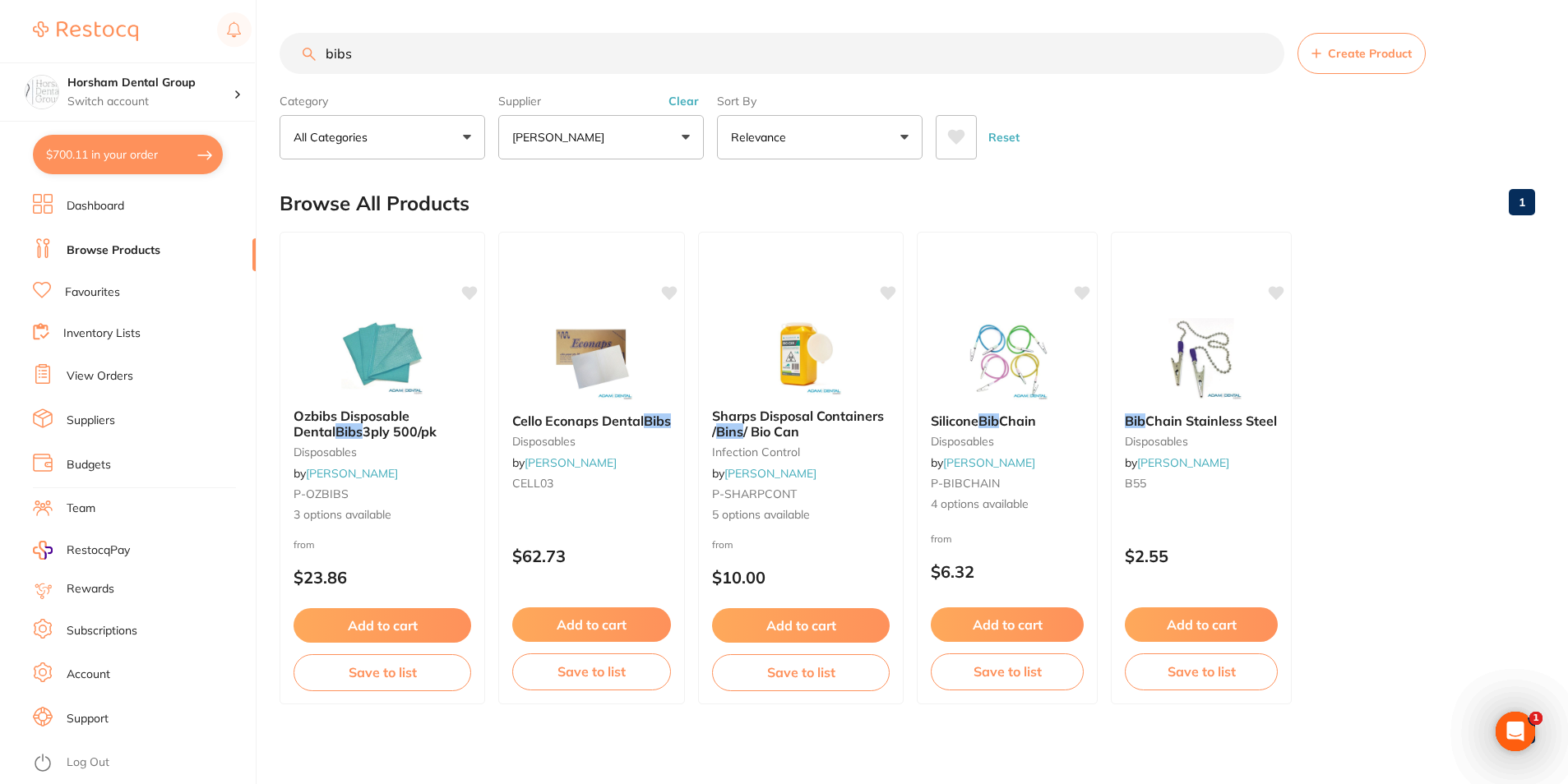
click at [689, 101] on button "Clear" at bounding box center [683, 101] width 40 height 15
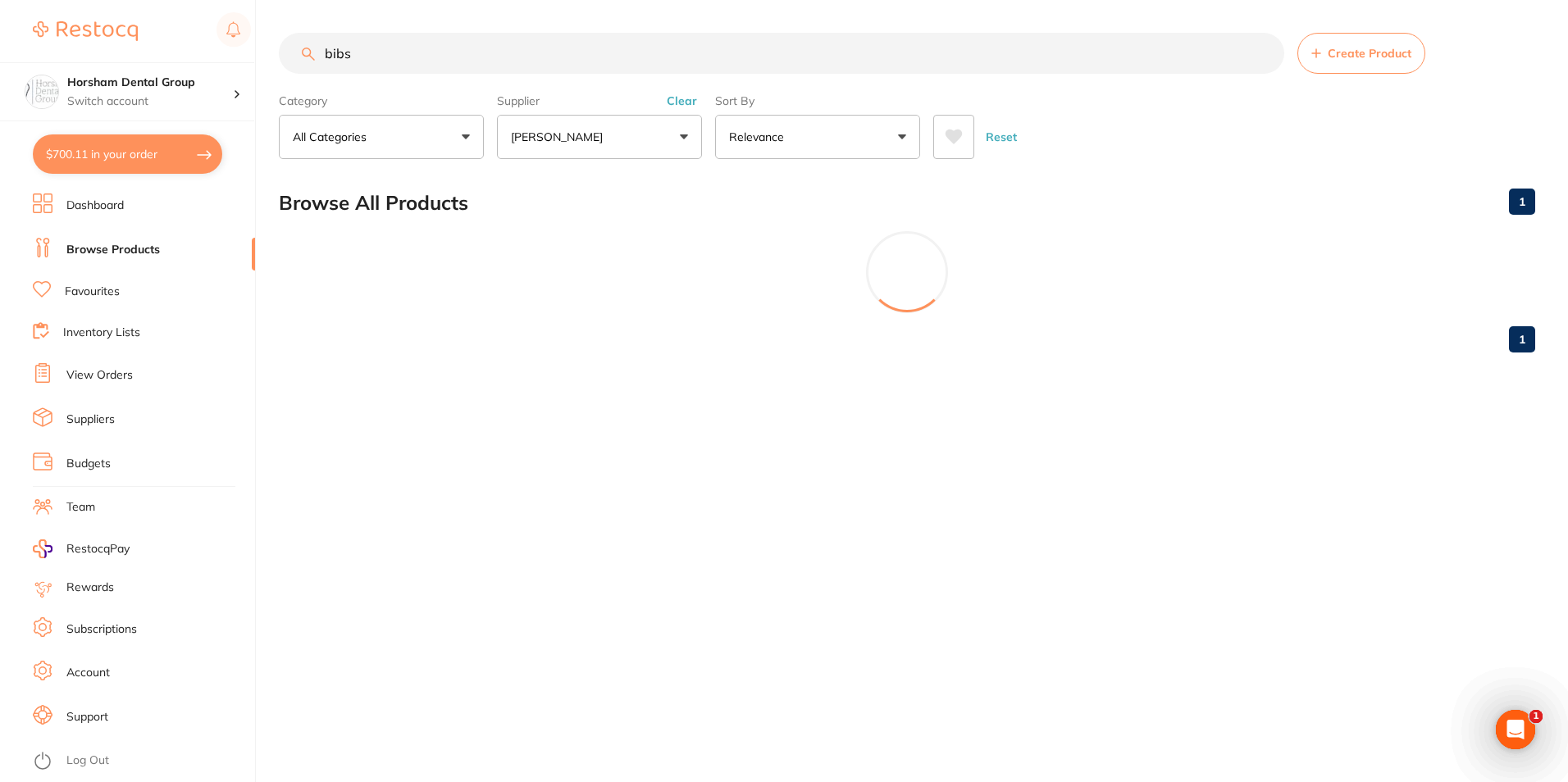
click at [667, 137] on button "[PERSON_NAME]" at bounding box center [599, 137] width 205 height 45
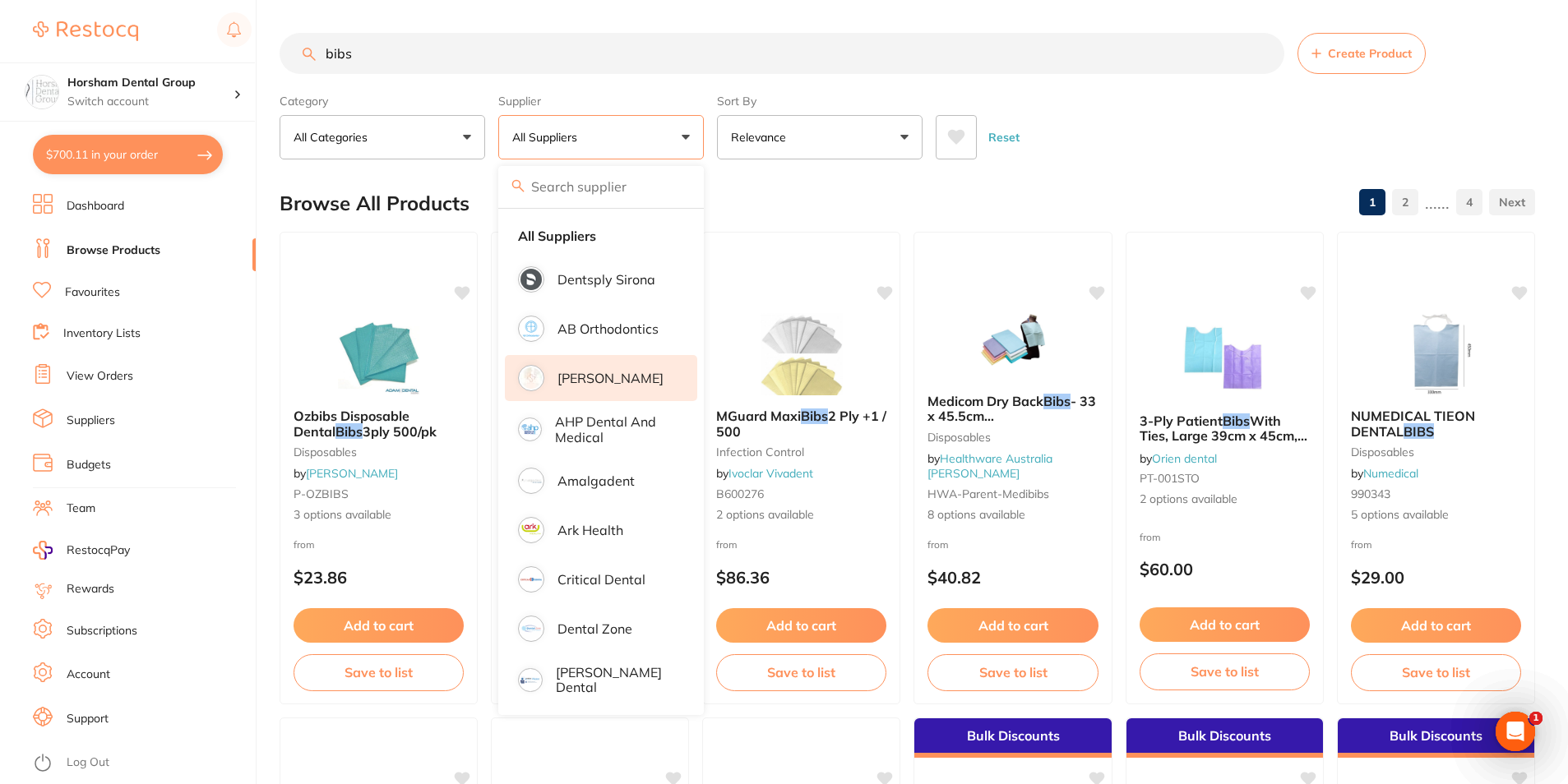
click at [613, 385] on p "[PERSON_NAME]" at bounding box center [610, 378] width 106 height 15
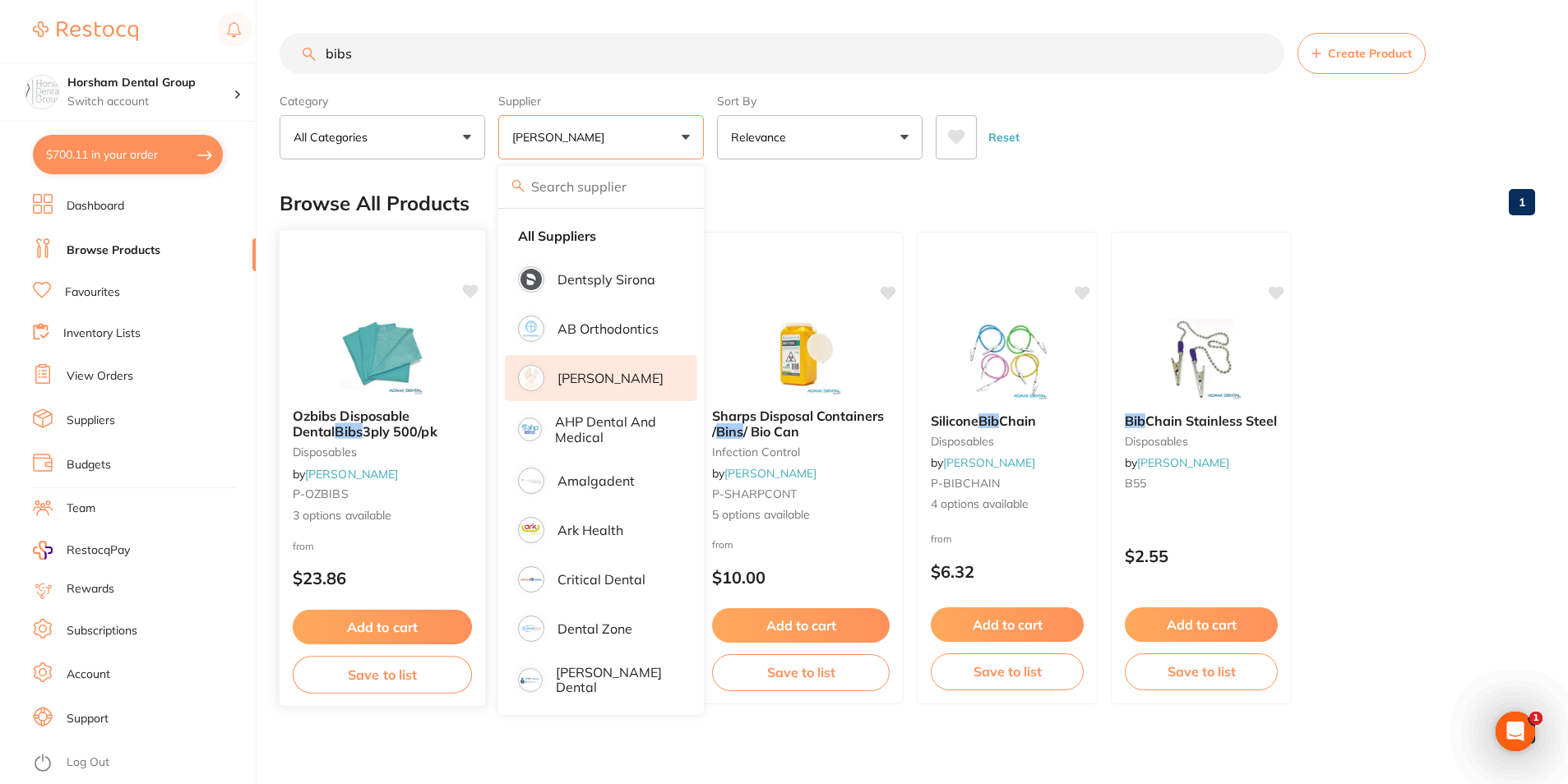
click at [405, 424] on span "Ozbibs Disposable Dental" at bounding box center [350, 424] width 116 height 32
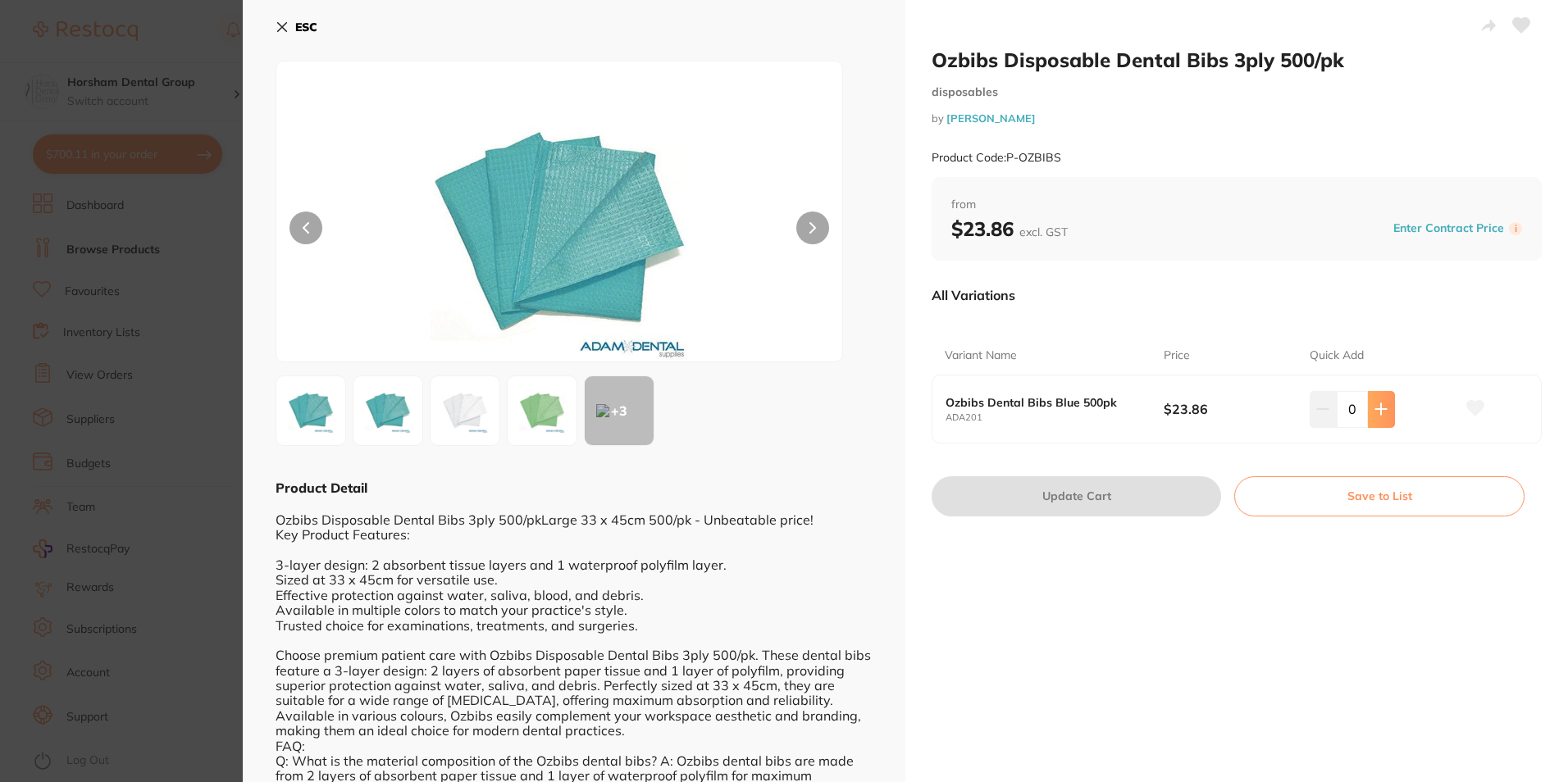
click at [1370, 417] on button at bounding box center [1380, 409] width 27 height 36
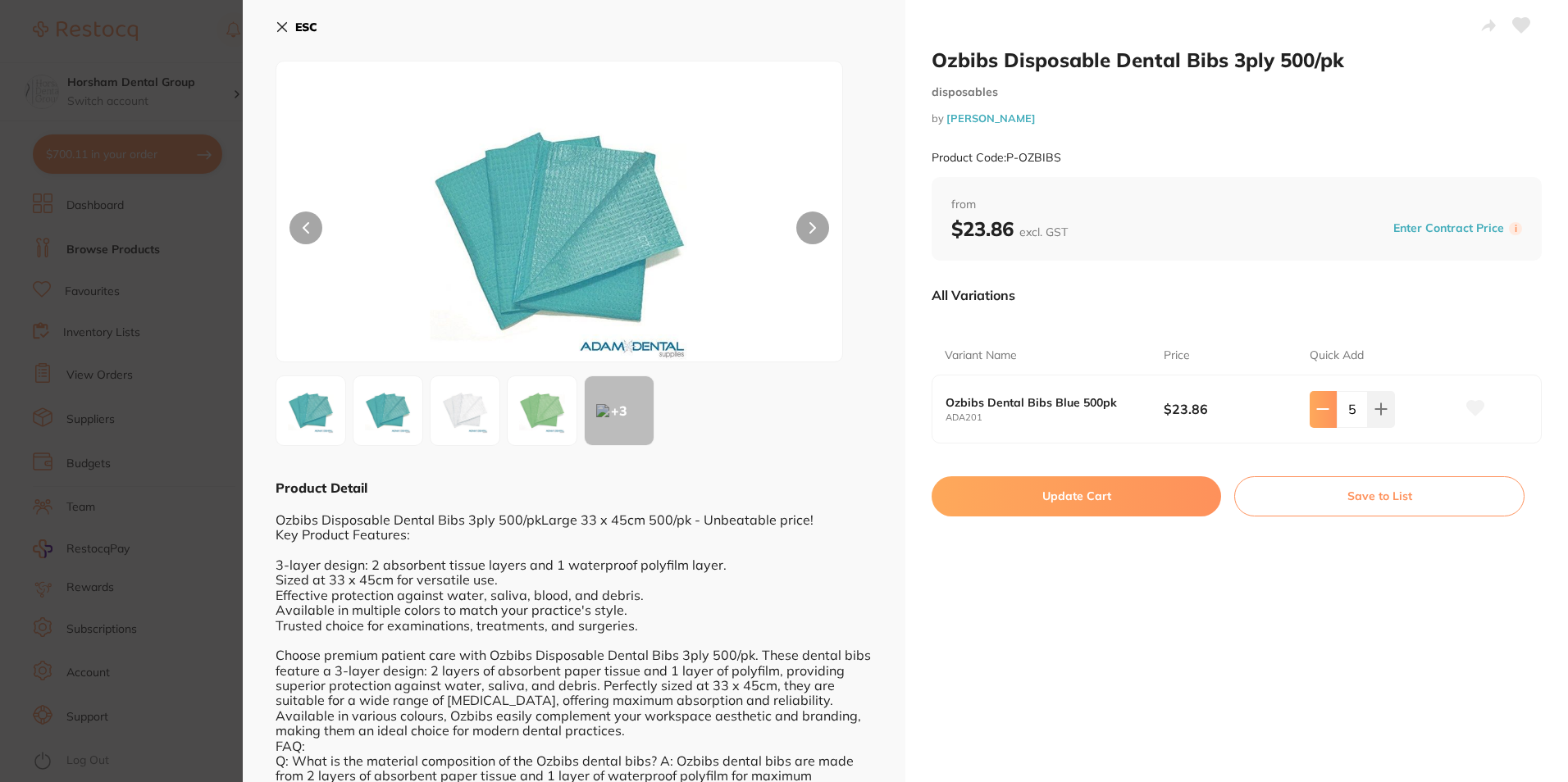
click at [1316, 411] on icon at bounding box center [1323, 409] width 13 height 13
drag, startPoint x: 1314, startPoint y: 411, endPoint x: 1282, endPoint y: 422, distance: 33.8
click at [1313, 418] on button at bounding box center [1323, 409] width 27 height 36
type input "2"
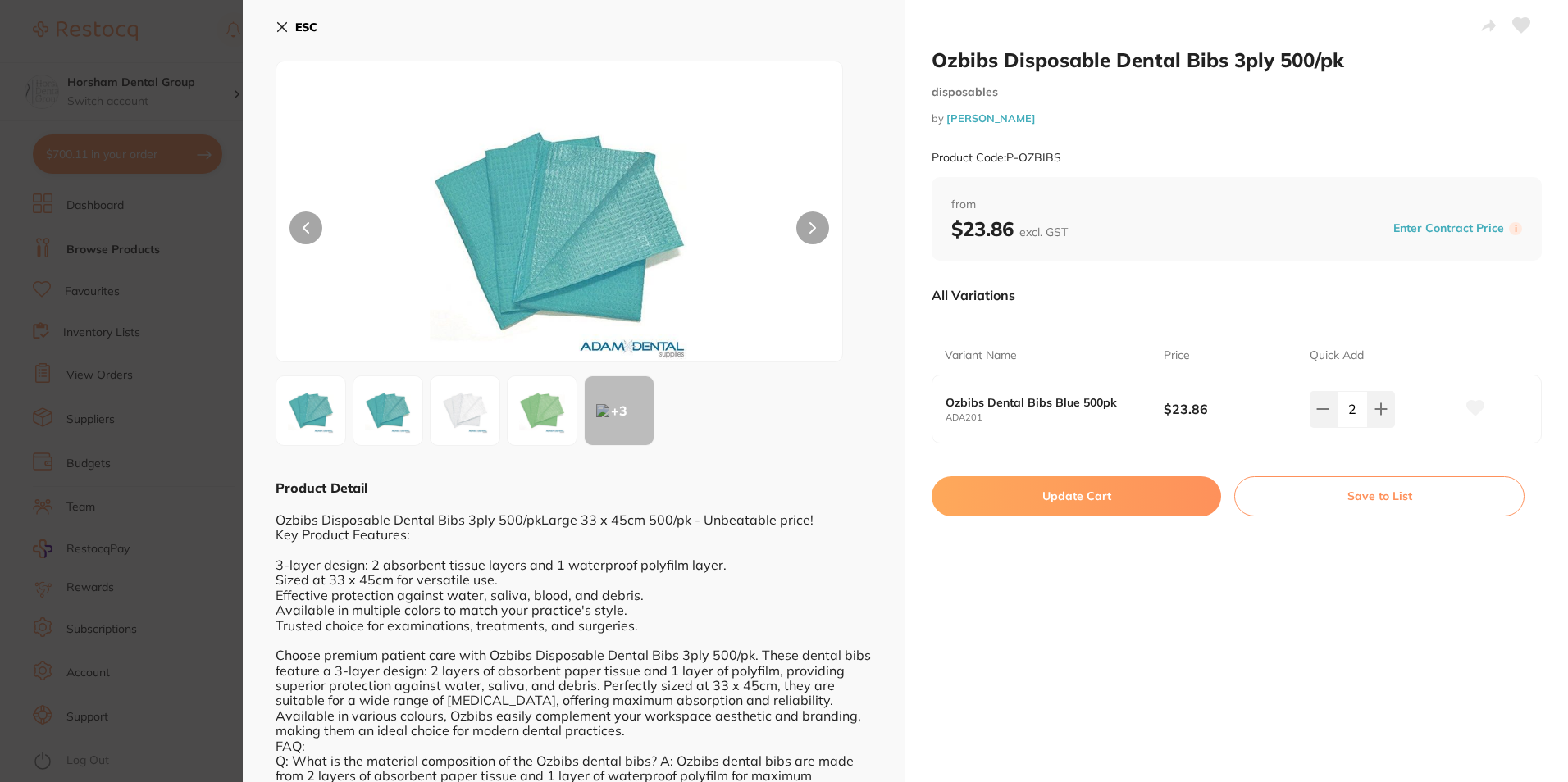
click at [1010, 503] on button "Update Cart" at bounding box center [1077, 496] width 290 height 39
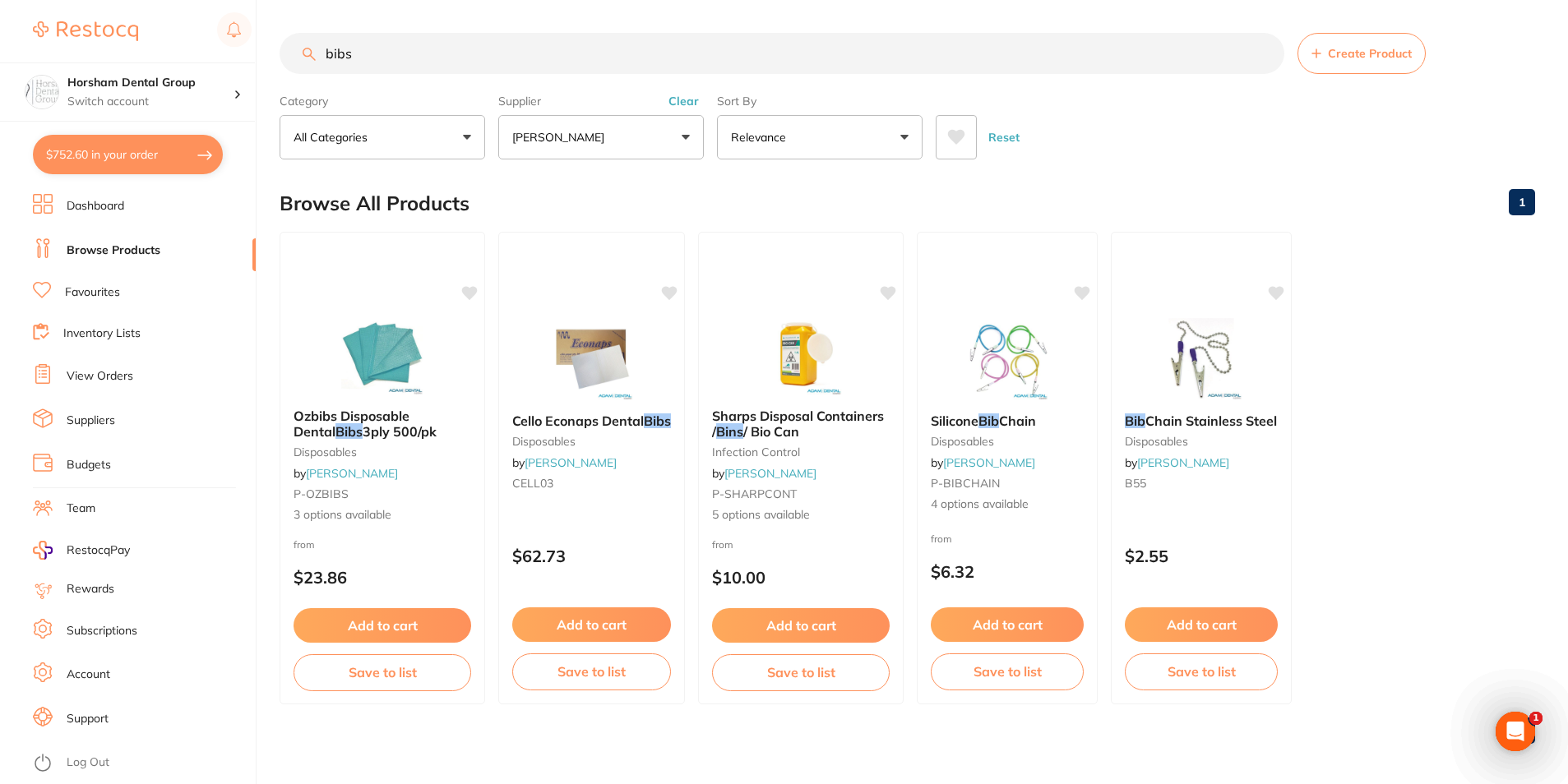
click at [695, 106] on button "Clear" at bounding box center [683, 101] width 40 height 15
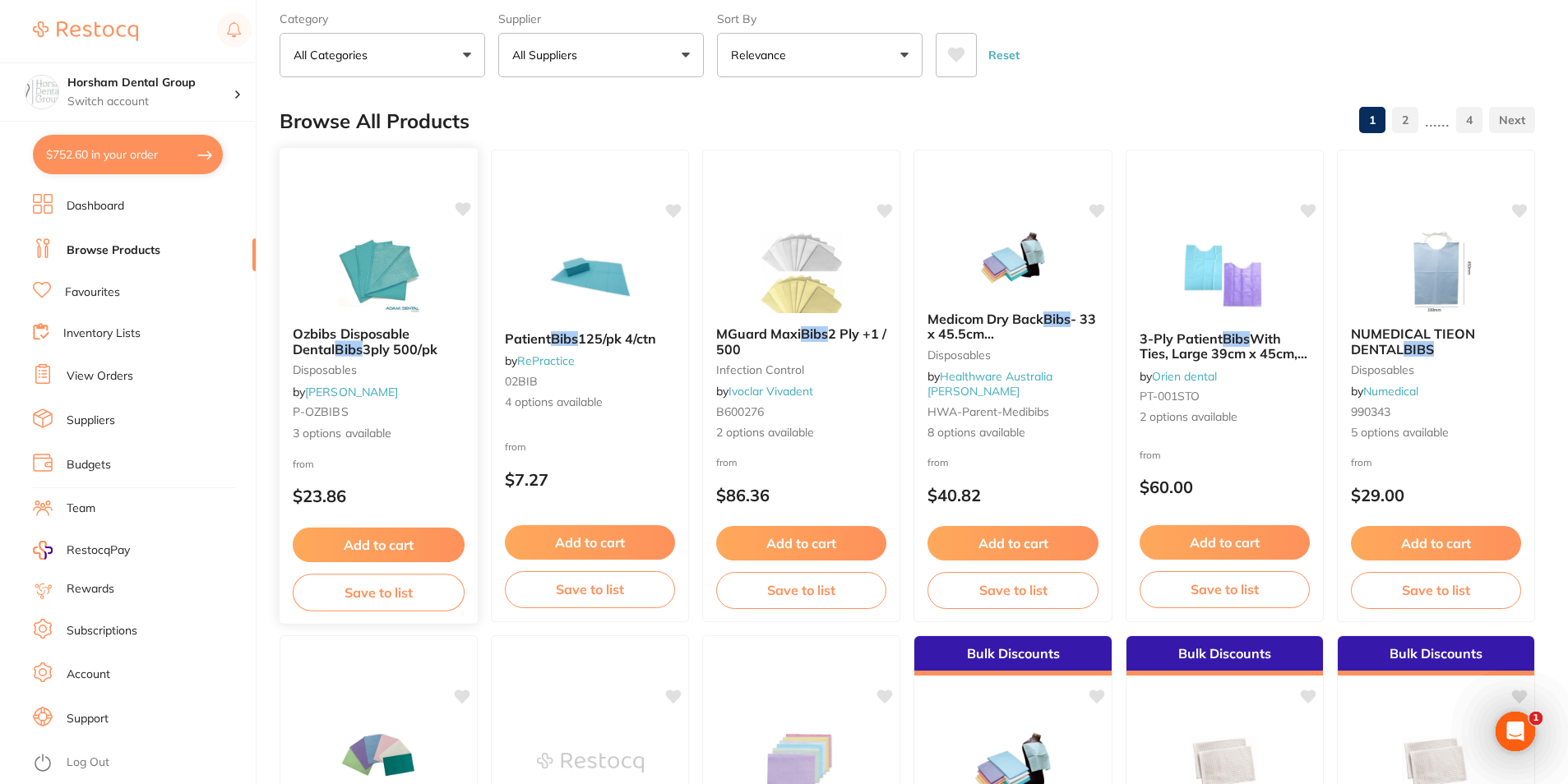
scroll to position [30, 0]
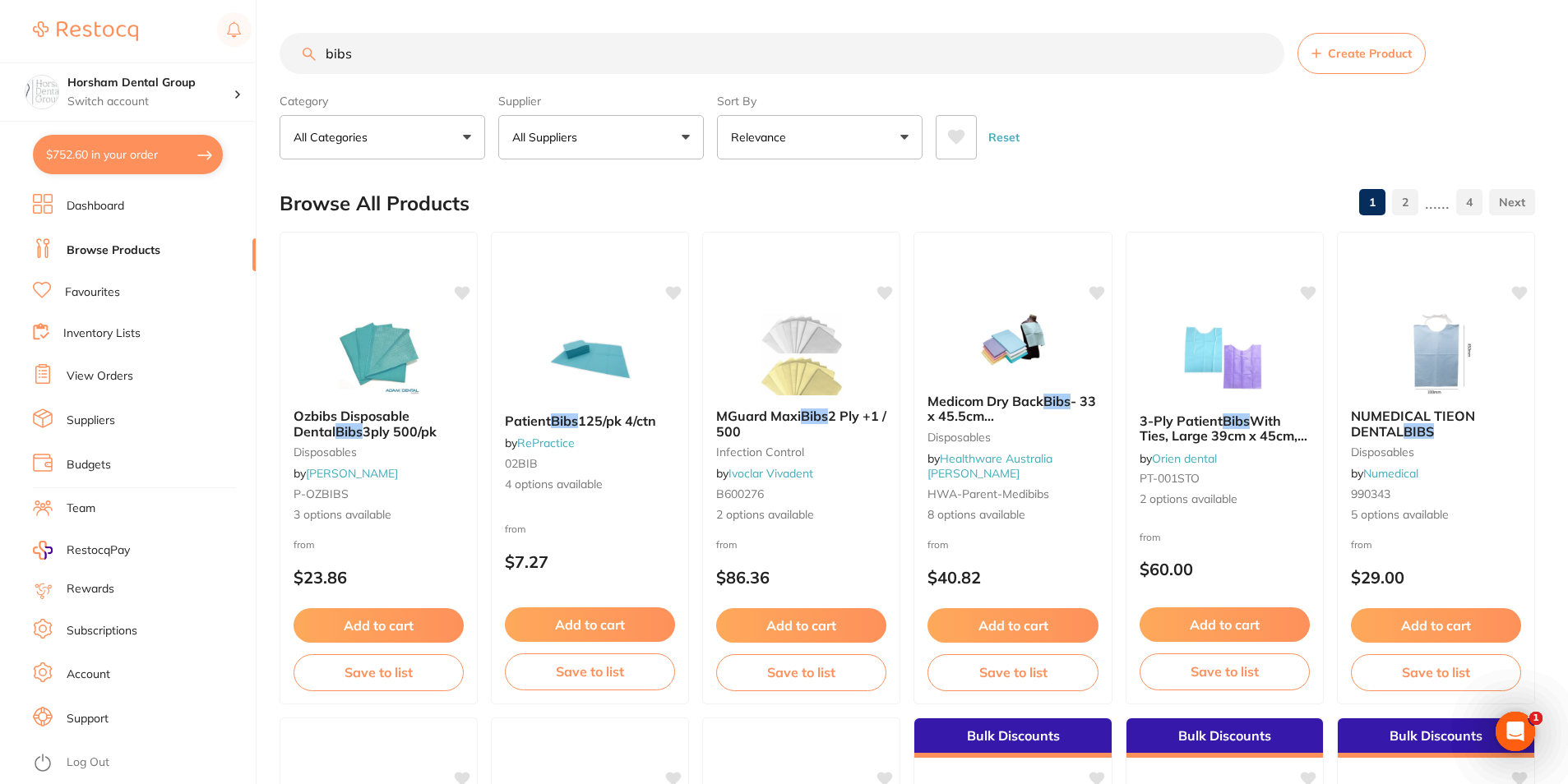
click at [187, 149] on button "$752.60 in your order" at bounding box center [128, 155] width 190 height 39
checkbox input "true"
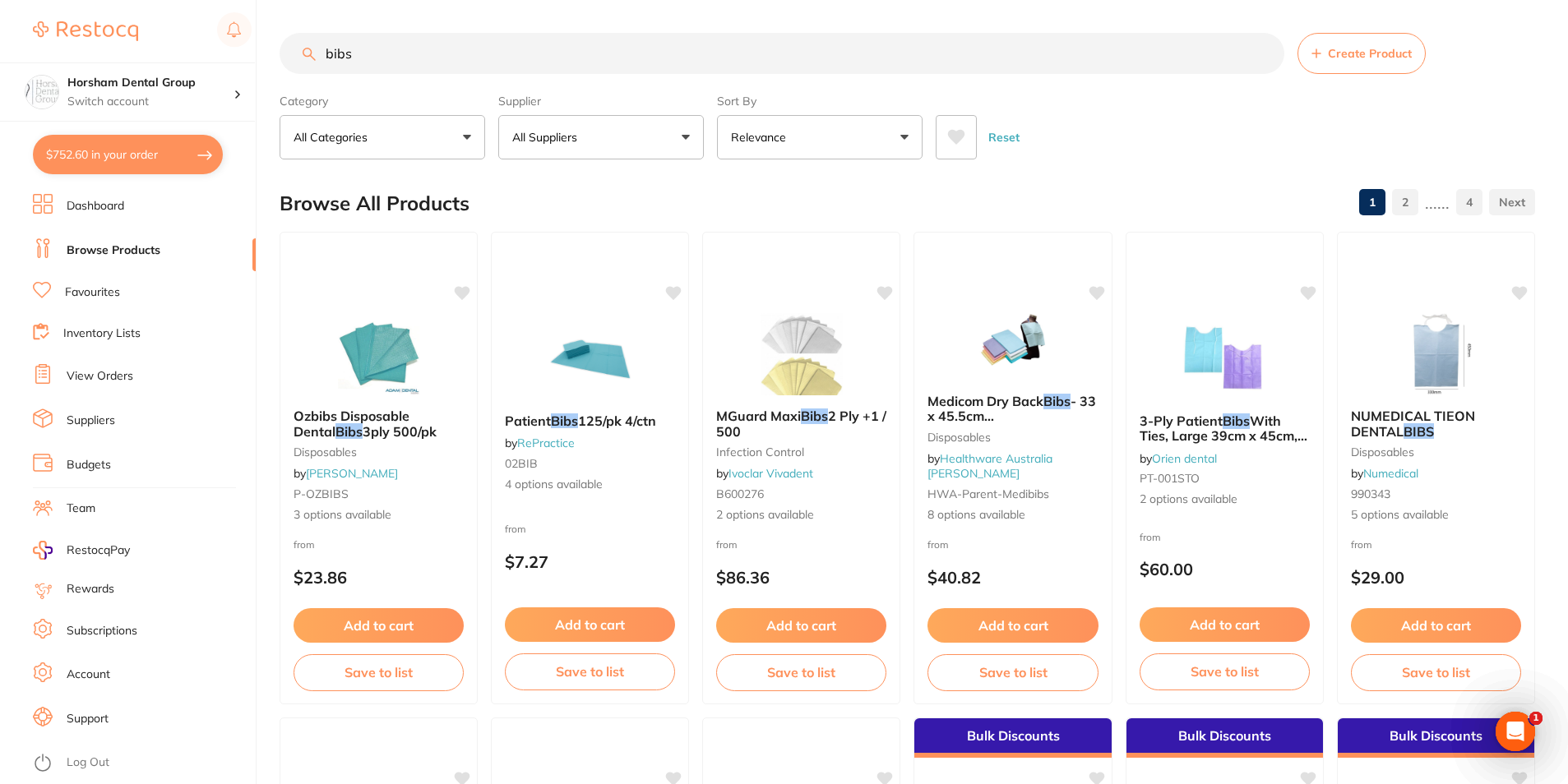
checkbox input "true"
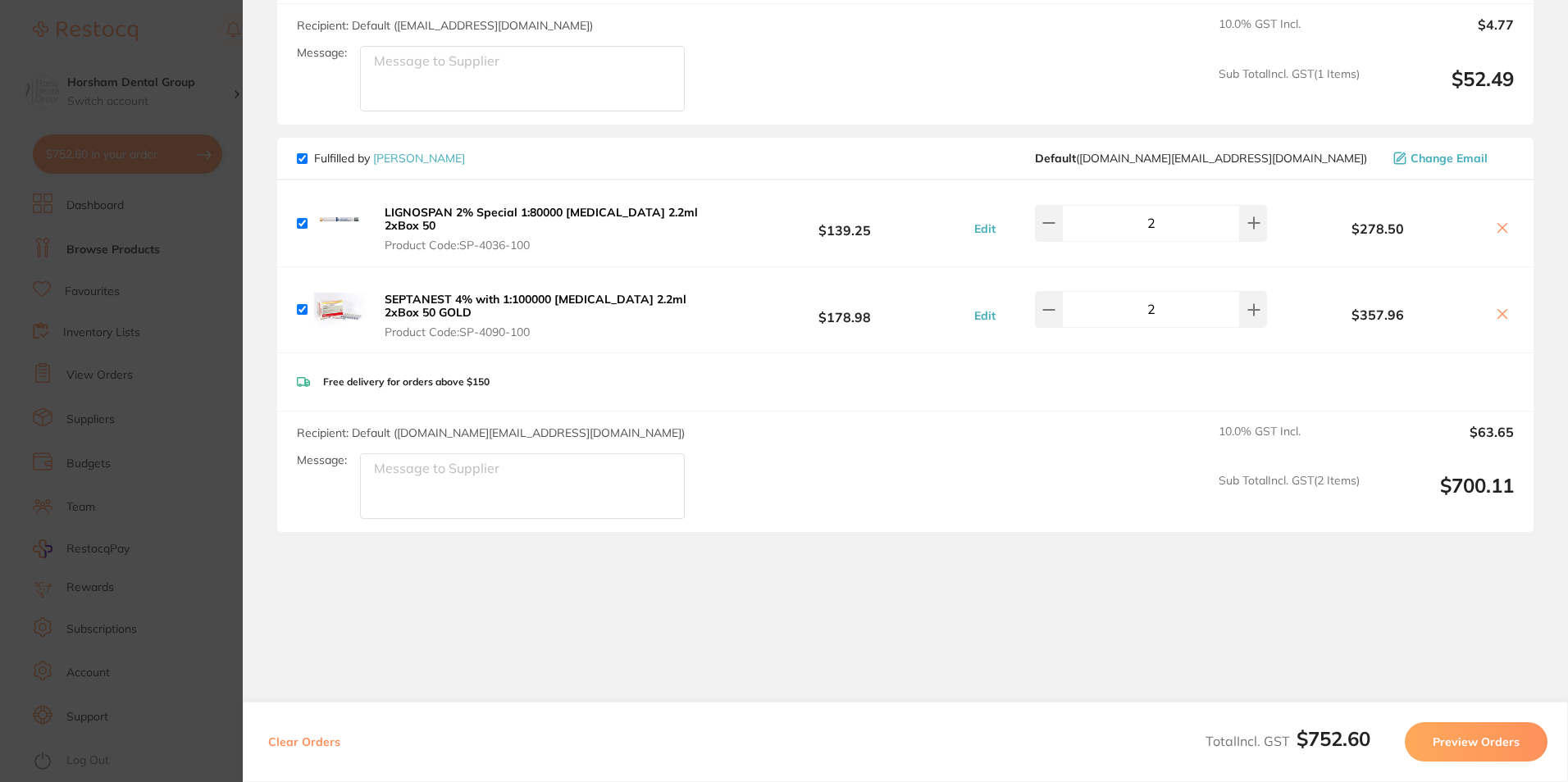
scroll to position [0, 0]
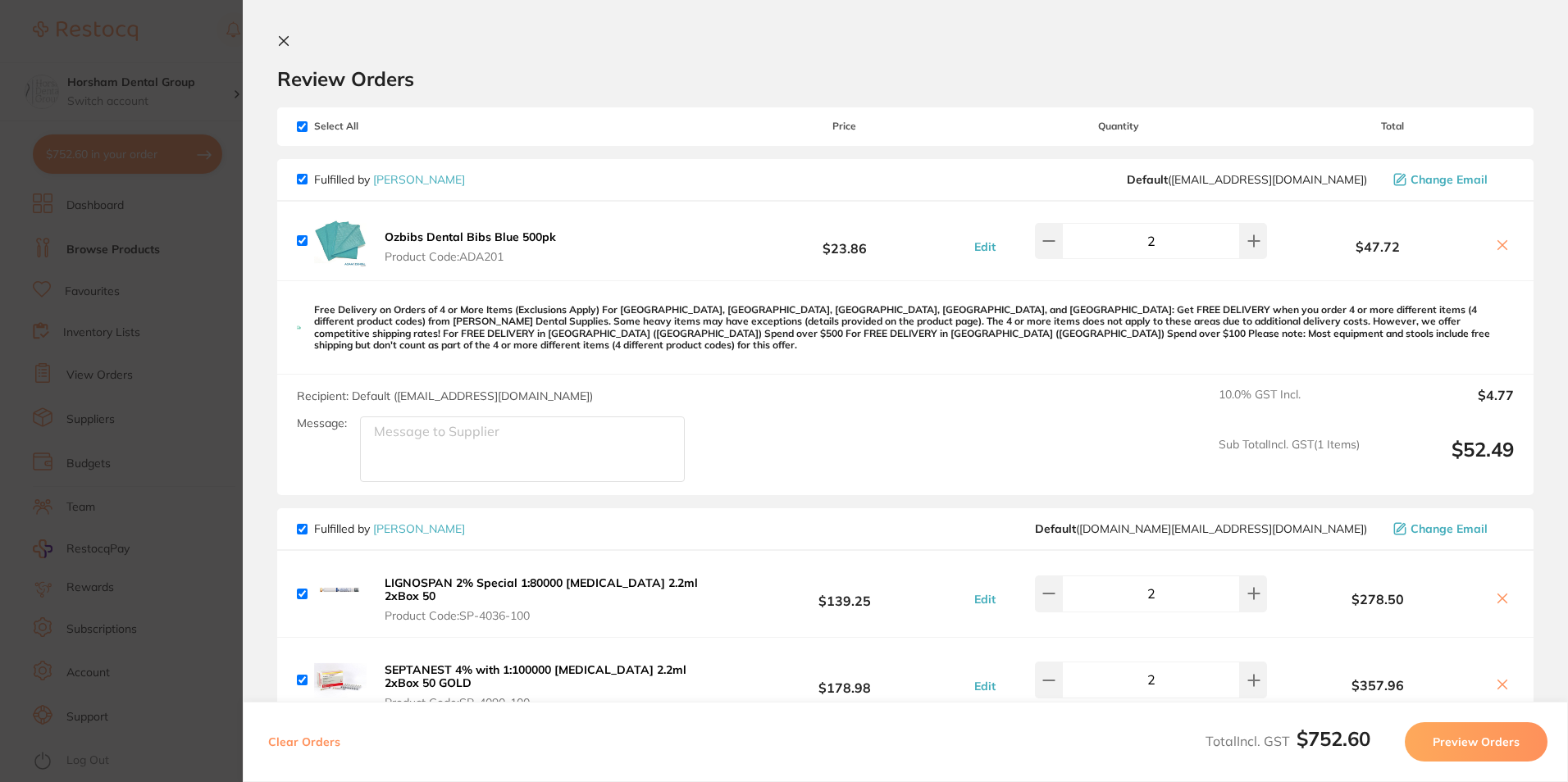
click at [123, 437] on section "Update RRP Set your pre negotiated price for this item. Item Agreed RRP (excl. …" at bounding box center [784, 391] width 1568 height 782
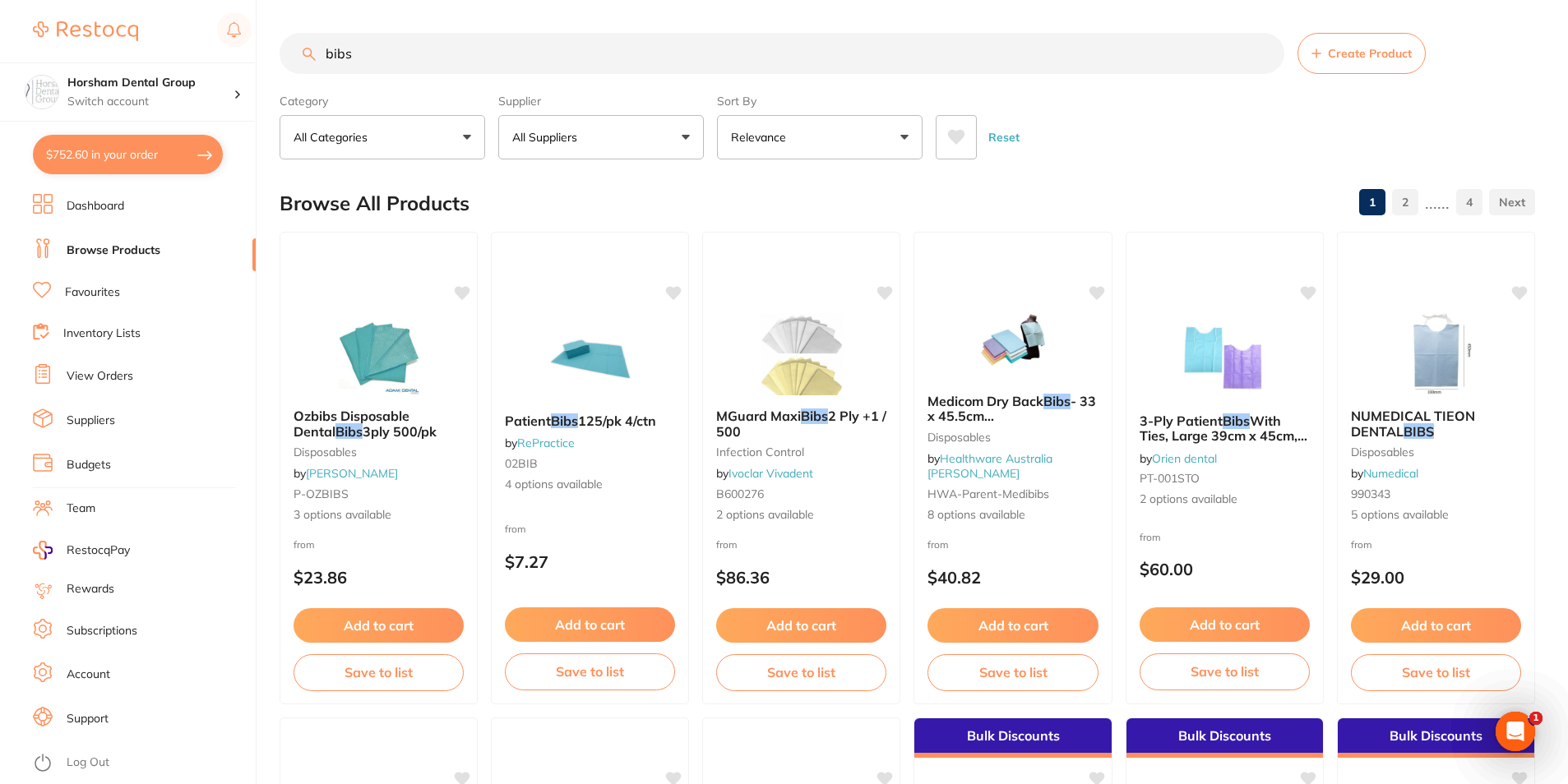
click at [202, 151] on button "$752.60 in your order" at bounding box center [128, 155] width 190 height 39
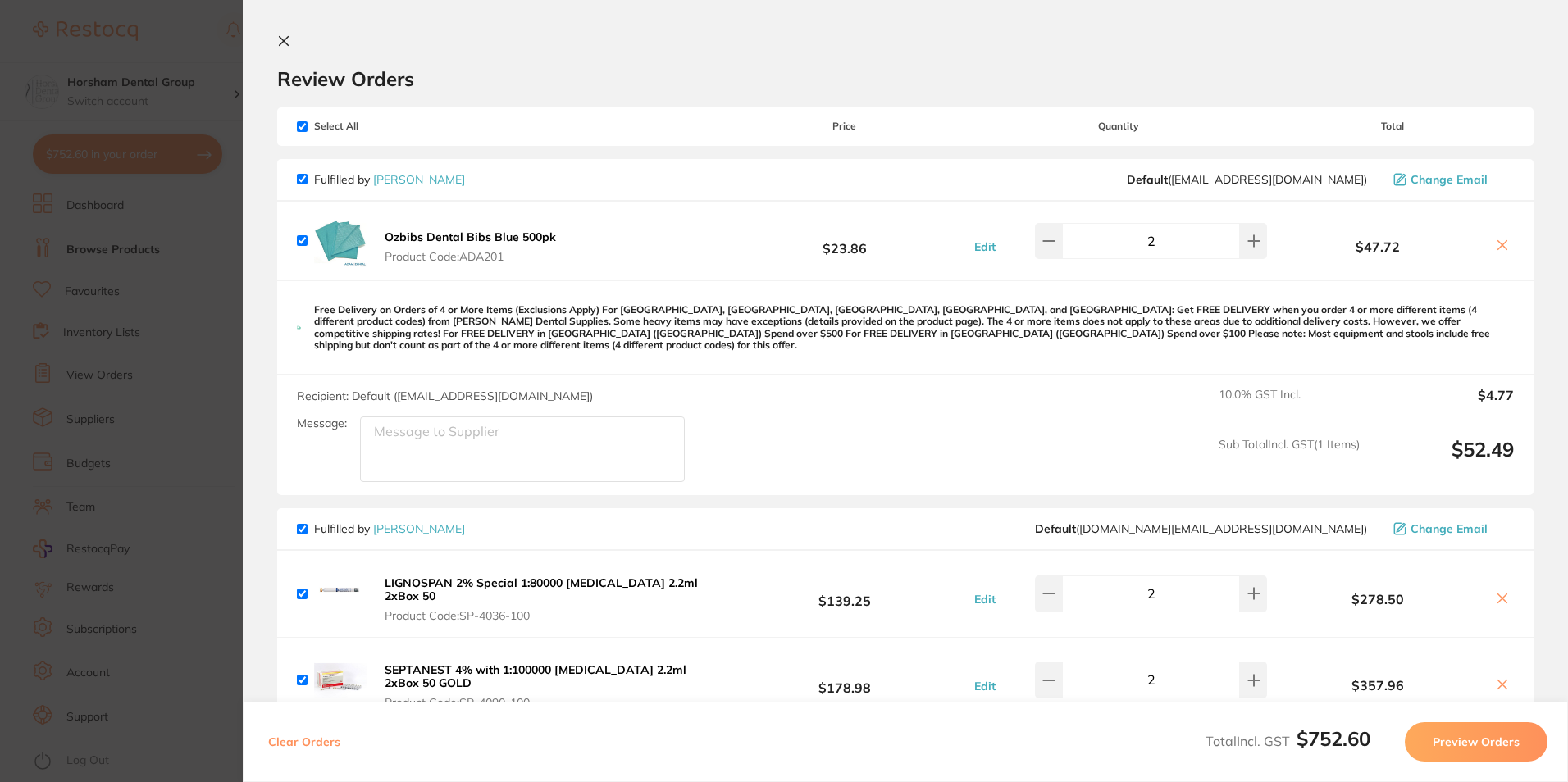
click at [143, 412] on section "Update RRP Set your pre negotiated price for this item. Item Agreed RRP (excl. …" at bounding box center [784, 391] width 1568 height 782
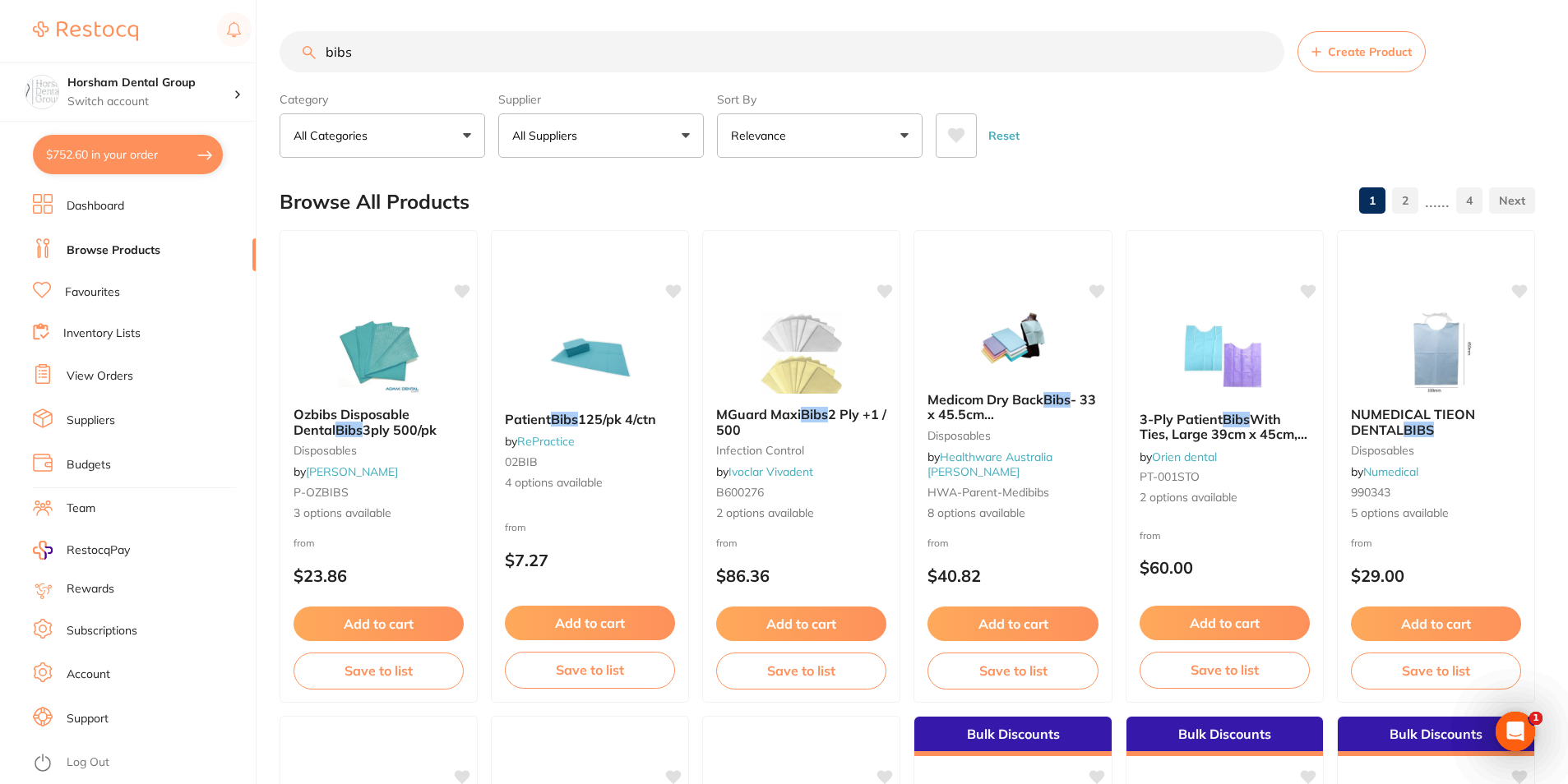
click at [92, 301] on li "Favourites" at bounding box center [143, 292] width 223 height 21
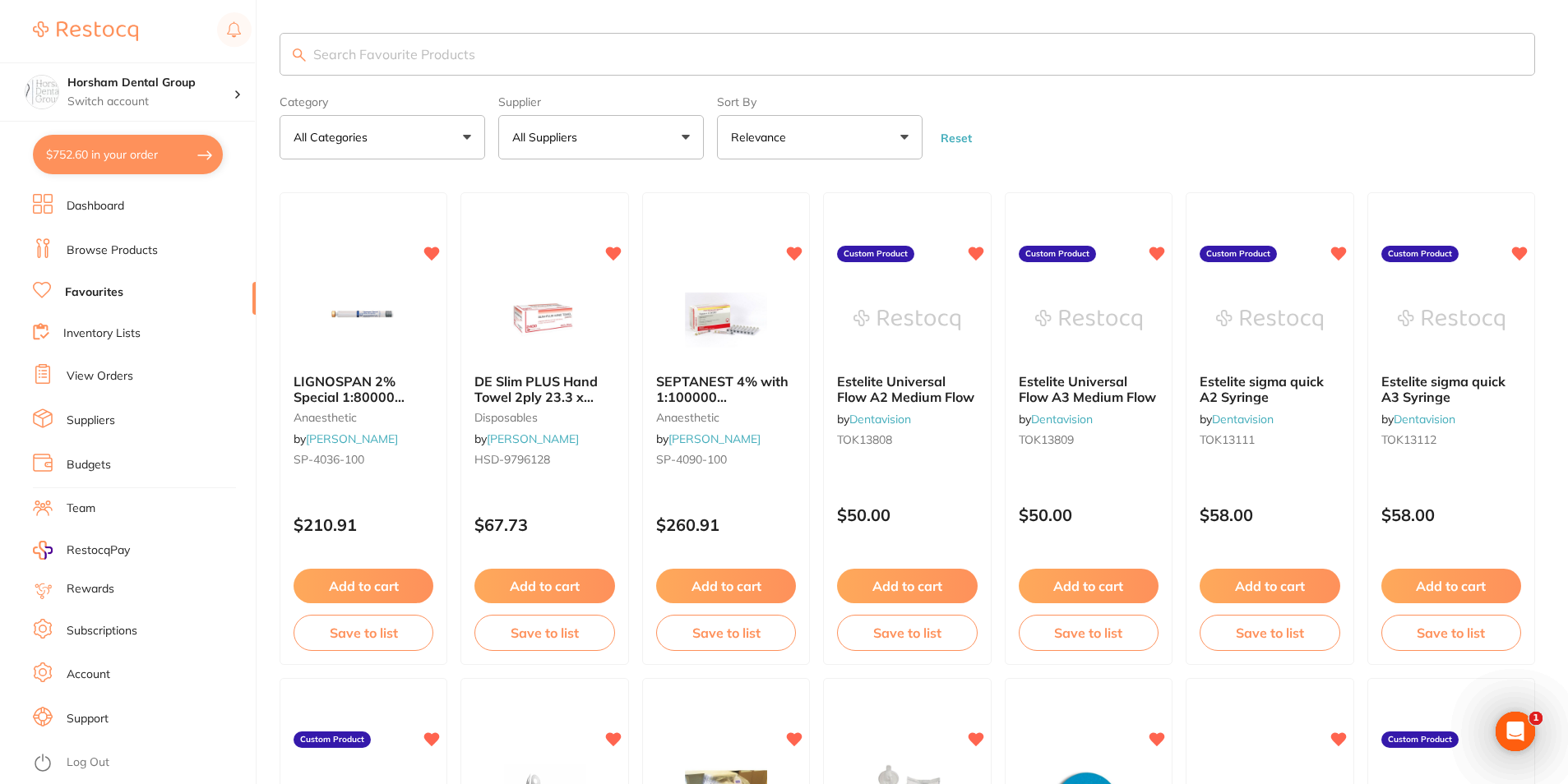
click at [88, 359] on ul "Dashboard Browse Products Favourites Inventory Lists View Orders Suppliers Budg…" at bounding box center [143, 489] width 223 height 590
click at [82, 382] on link "View Orders" at bounding box center [99, 376] width 66 height 17
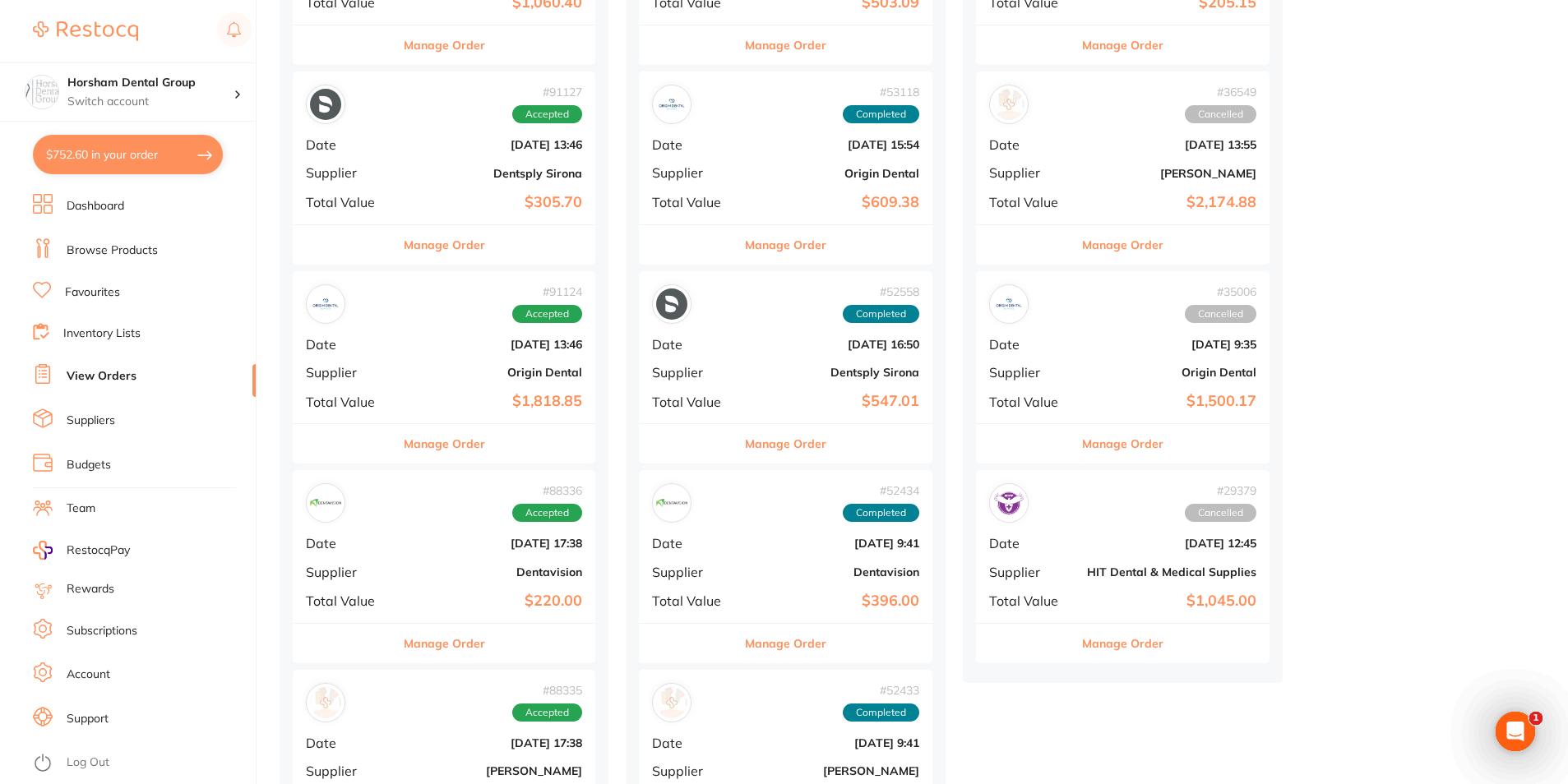
scroll to position [822, 0]
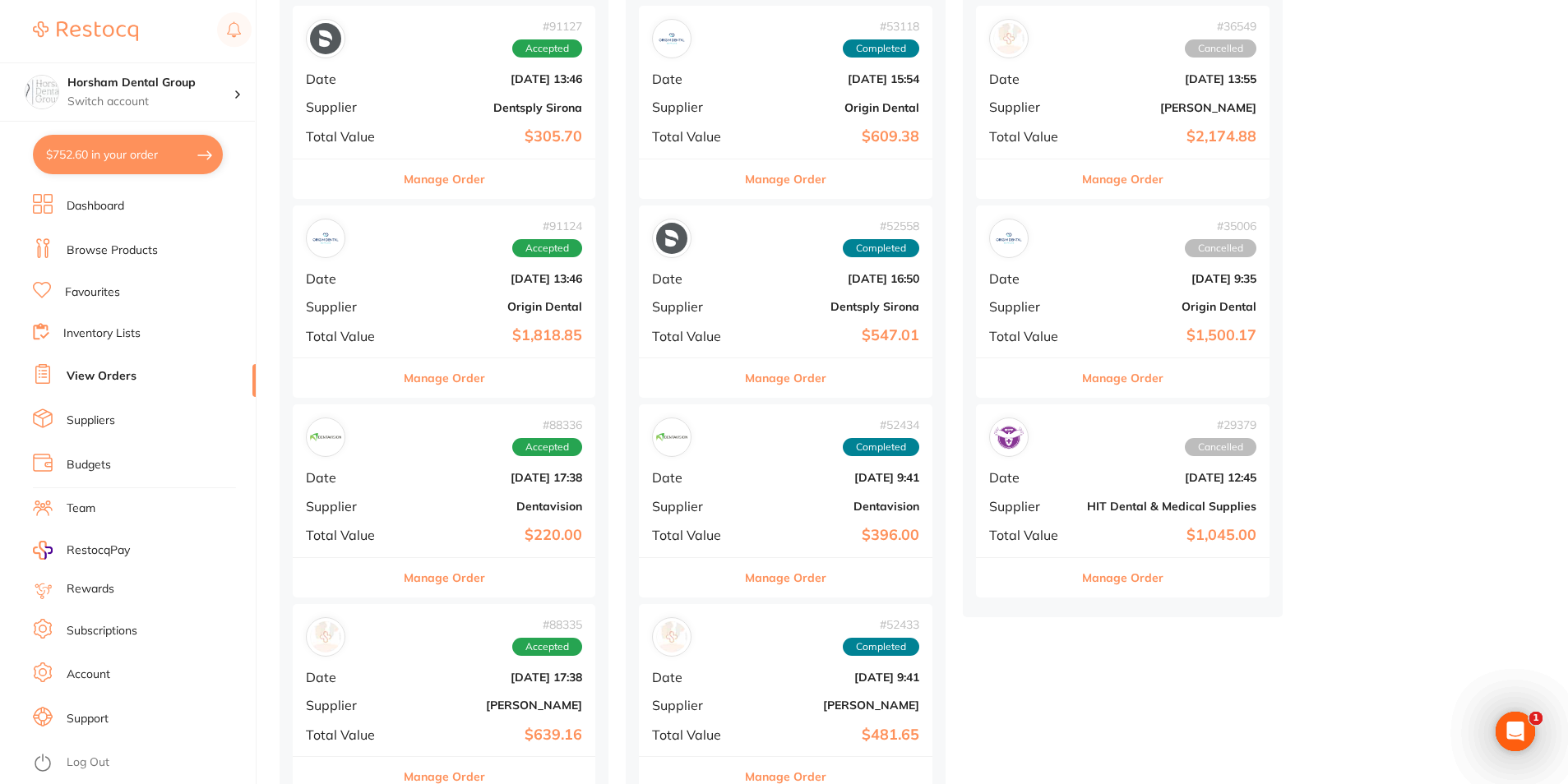
click at [457, 357] on div "# 91124 Accepted Date [DATE] 13:46 Supplier Origin Dental Total Value $1,818.85" at bounding box center [443, 281] width 303 height 152
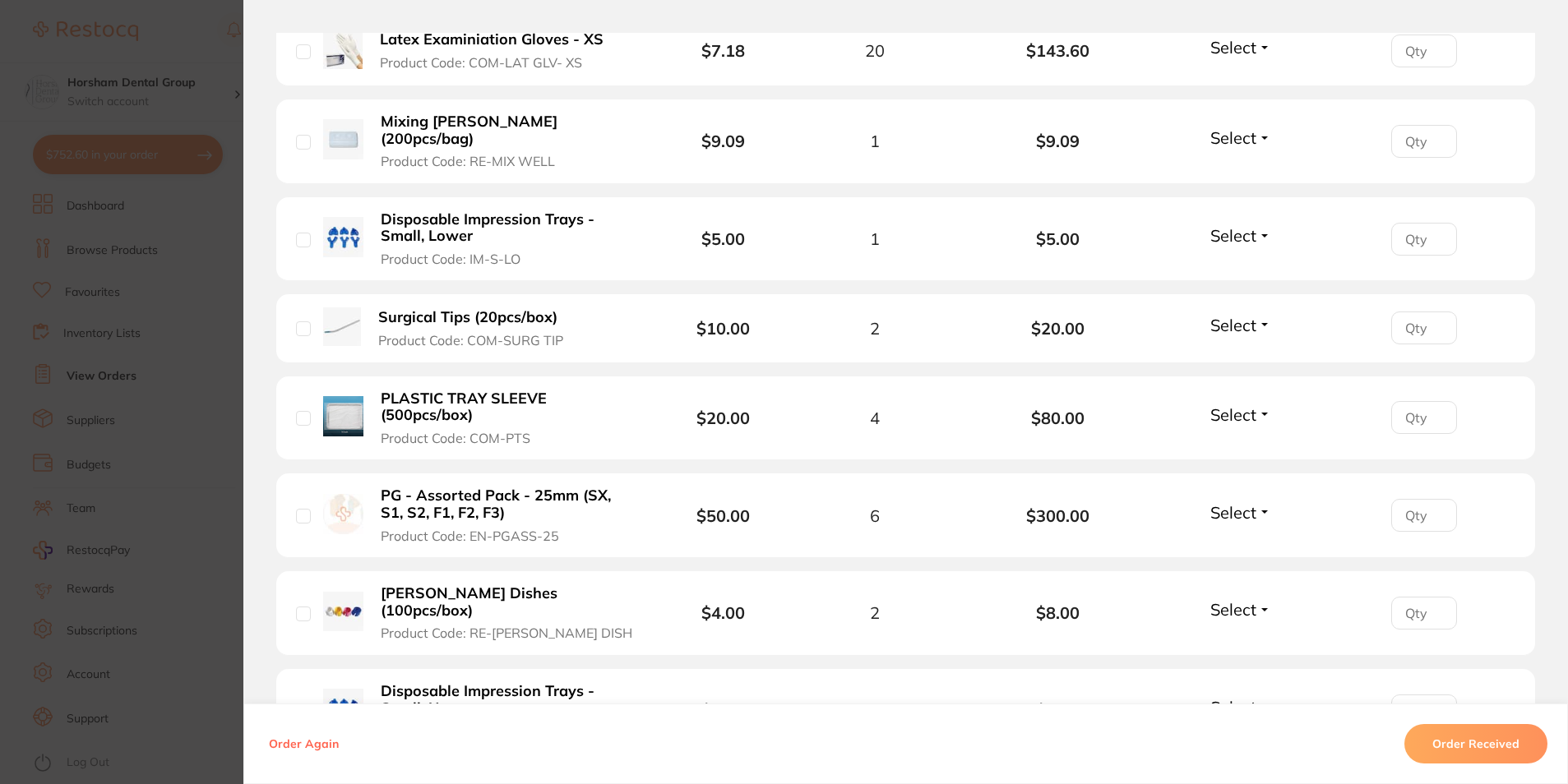
scroll to position [1808, 0]
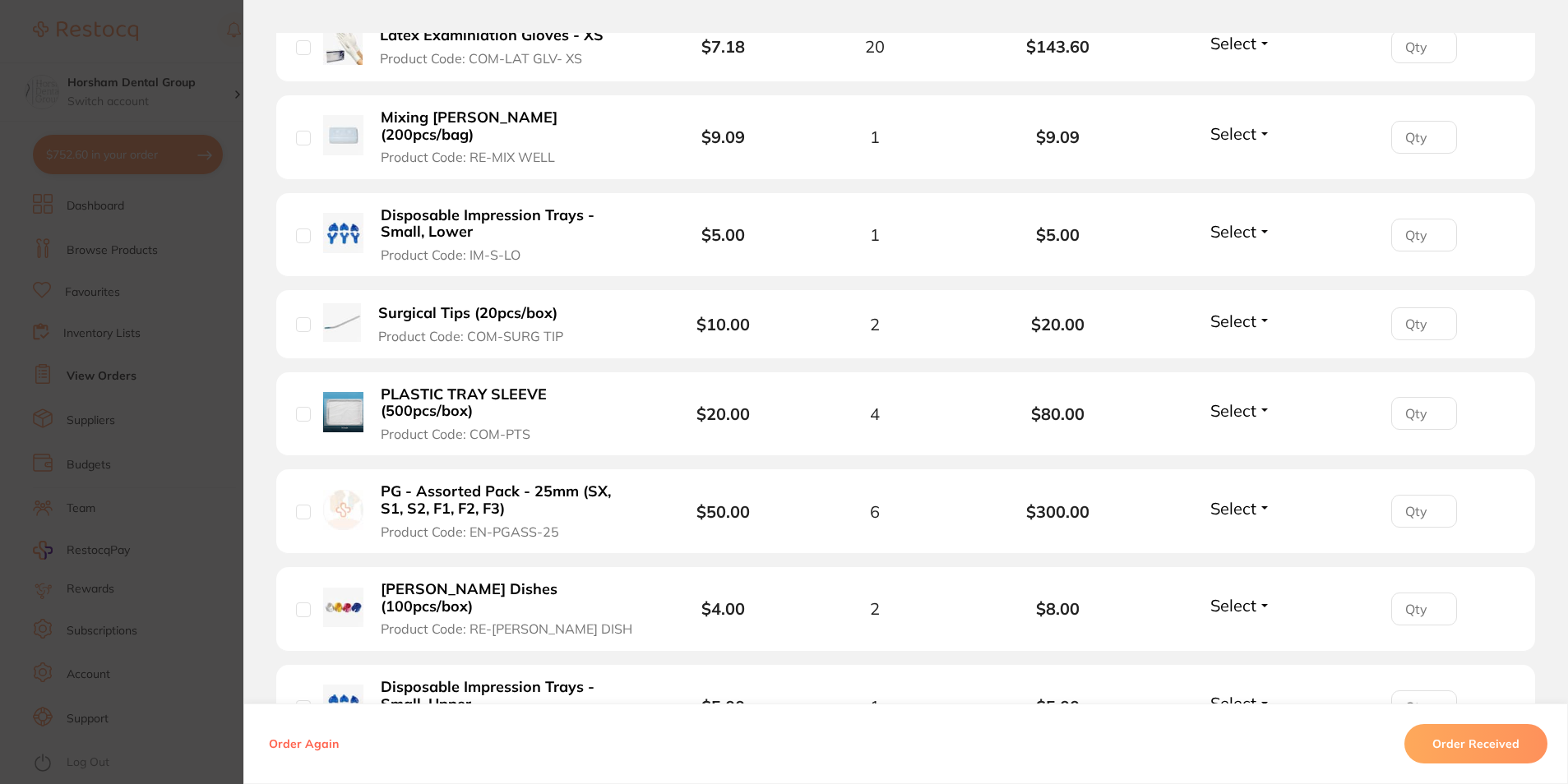
click at [7, 237] on section "Order ID: Restocq- 91124 Order Information Accepted Order Order Date [DATE] 13:…" at bounding box center [784, 392] width 1568 height 784
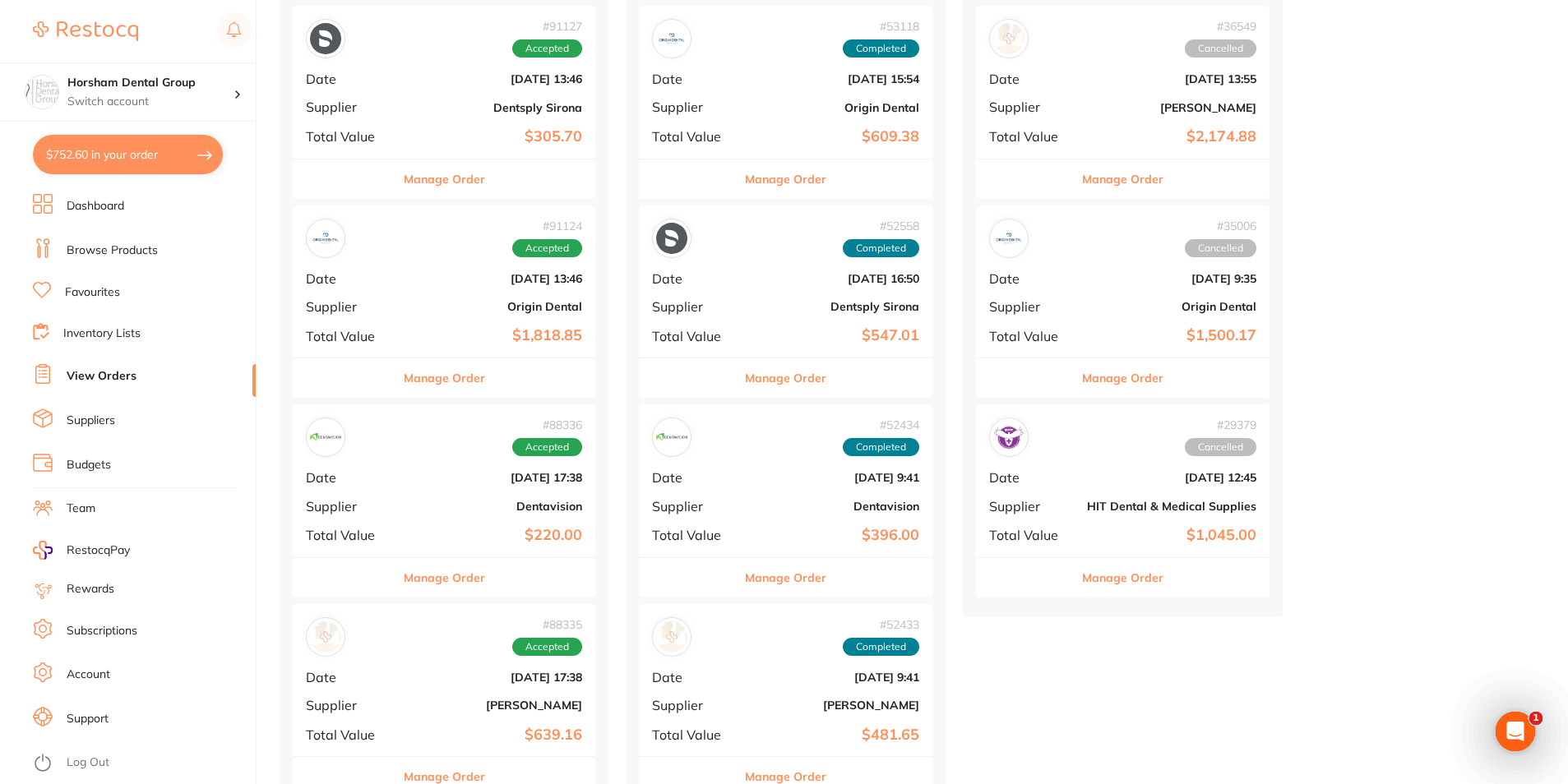
click at [77, 244] on li "Browse Products" at bounding box center [143, 250] width 223 height 24
